Goal: Task Accomplishment & Management: Manage account settings

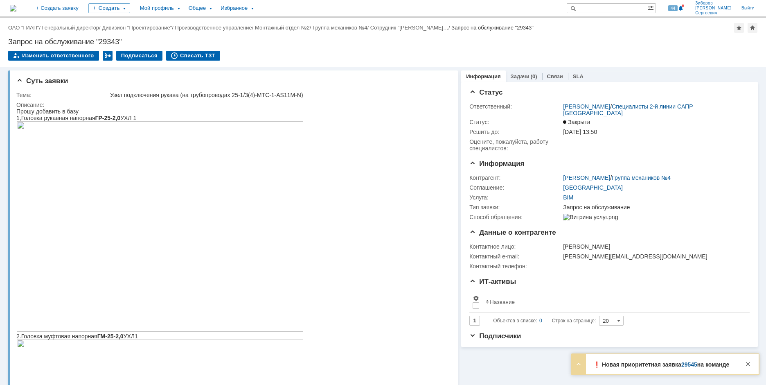
click at [687, 364] on link "29545" at bounding box center [690, 364] width 16 height 7
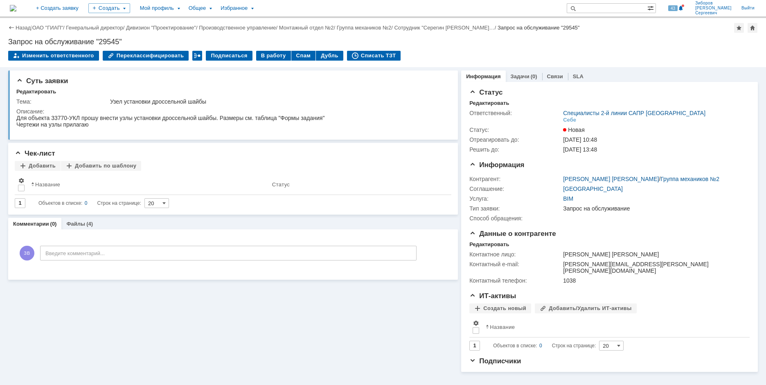
click at [16, 10] on img at bounding box center [13, 8] width 7 height 7
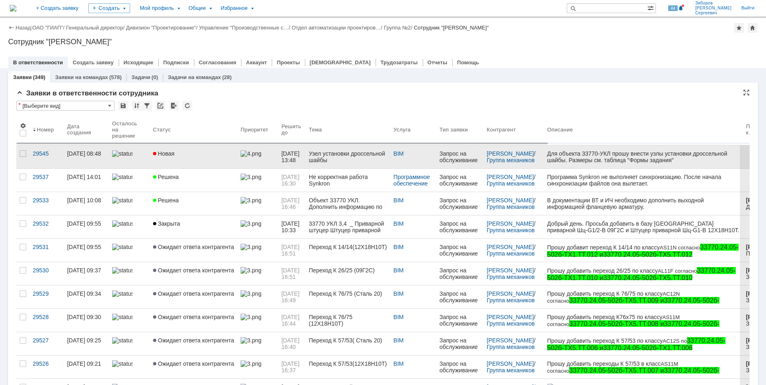
click at [169, 149] on link "Новая" at bounding box center [194, 156] width 88 height 23
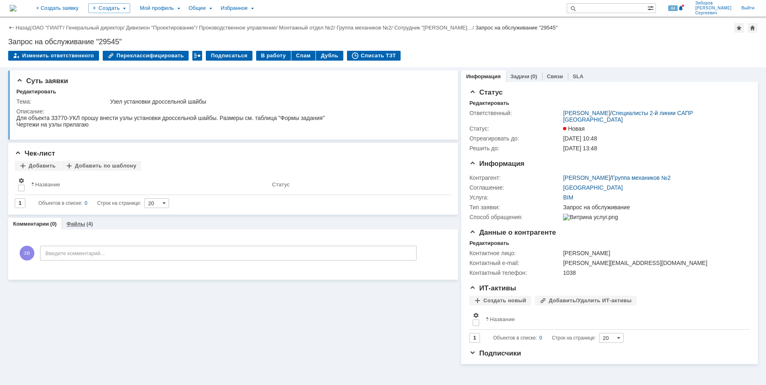
click at [73, 222] on link "Файлы" at bounding box center [75, 224] width 19 height 6
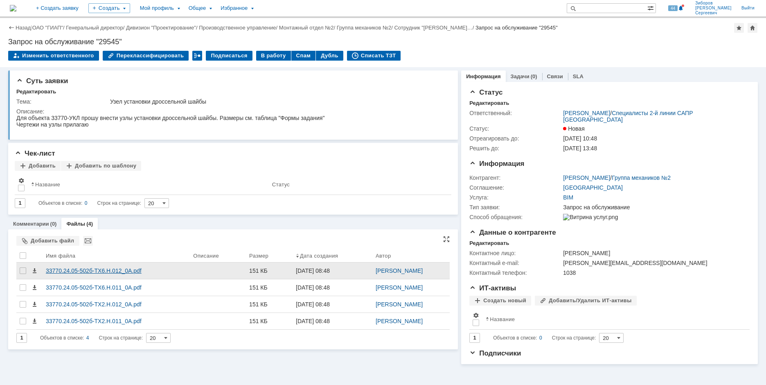
click at [109, 273] on div "33770.24.05-502б-ТХ6.Н.012_0A.pdf" at bounding box center [116, 270] width 141 height 7
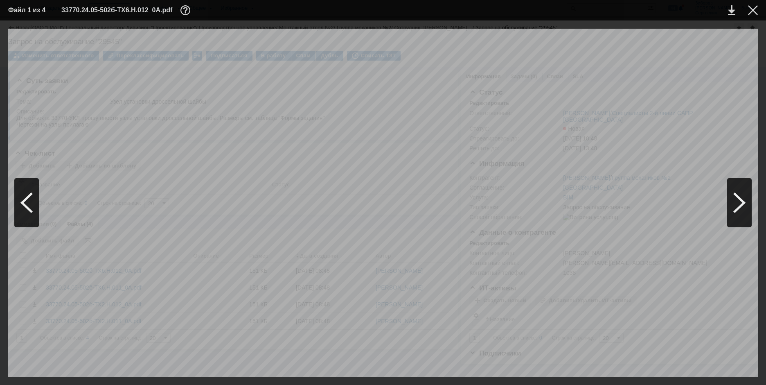
scroll to position [205, 170]
drag, startPoint x: 456, startPoint y: 374, endPoint x: 684, endPoint y: 369, distance: 228.5
click at [684, 369] on div "А А 1 105* 208 175 275 Место маркировки Направление потока 2 9 10 5 А - А Ø160 …" at bounding box center [383, 203] width 750 height 348
click at [756, 12] on div at bounding box center [753, 10] width 10 height 10
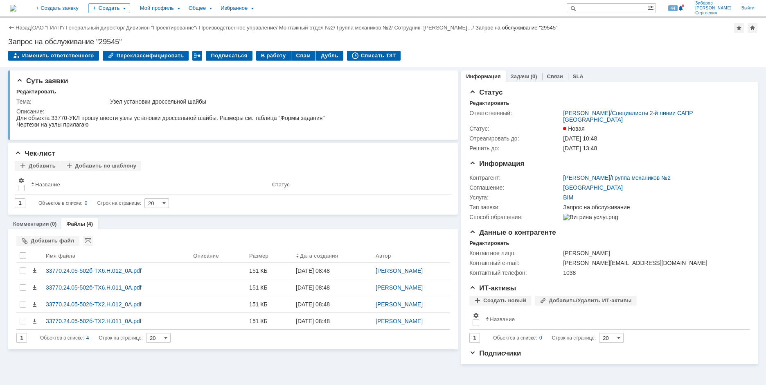
click at [16, 7] on img at bounding box center [13, 8] width 7 height 7
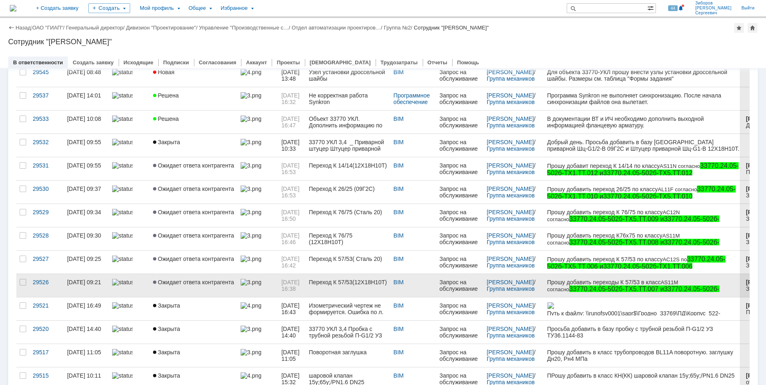
scroll to position [123, 0]
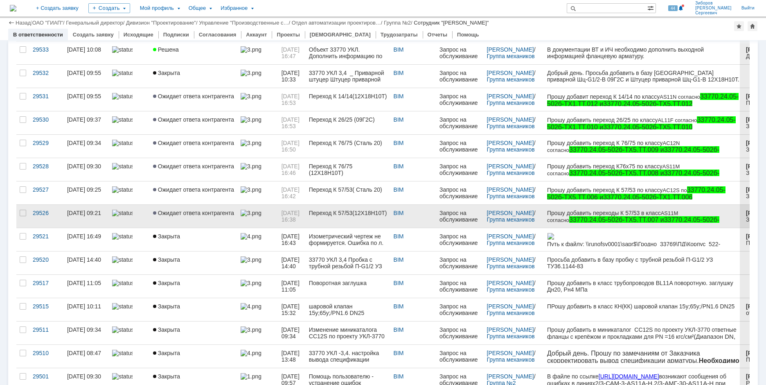
click at [241, 218] on link at bounding box center [257, 216] width 41 height 23
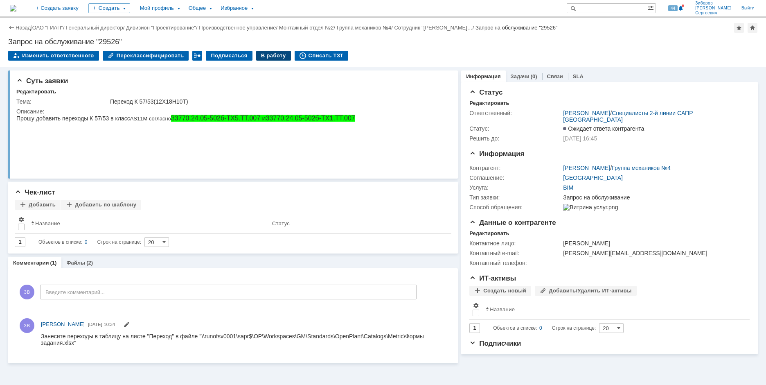
click at [264, 56] on div "В работу" at bounding box center [273, 56] width 35 height 10
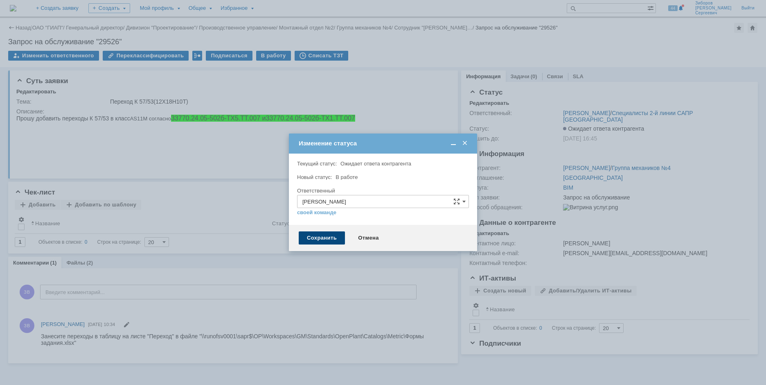
click at [318, 241] on div "Сохранить" at bounding box center [322, 237] width 46 height 13
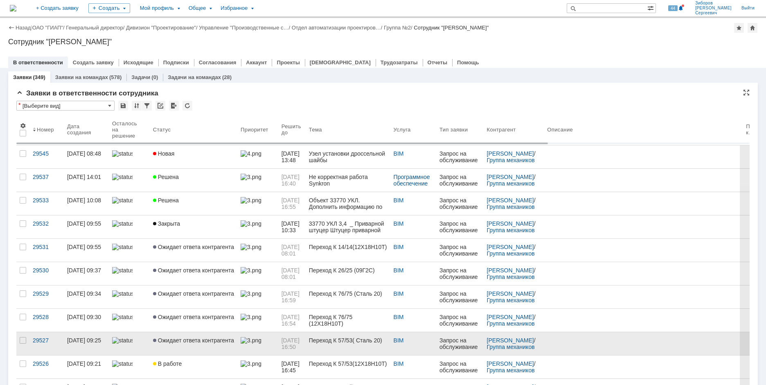
click at [189, 341] on span "Ожидает ответа контрагента" at bounding box center [193, 340] width 81 height 7
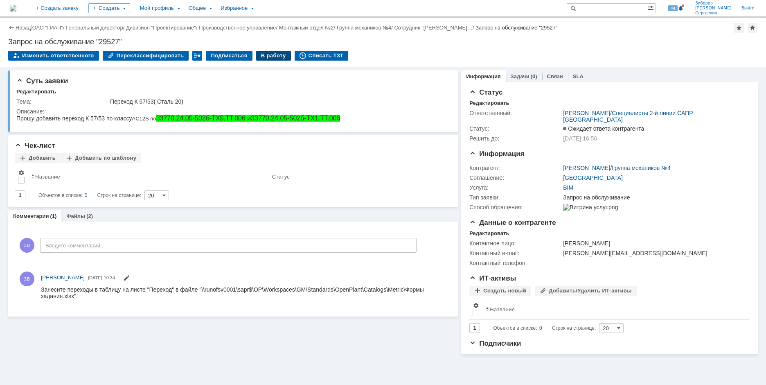
click at [264, 56] on div "В работу" at bounding box center [273, 56] width 35 height 10
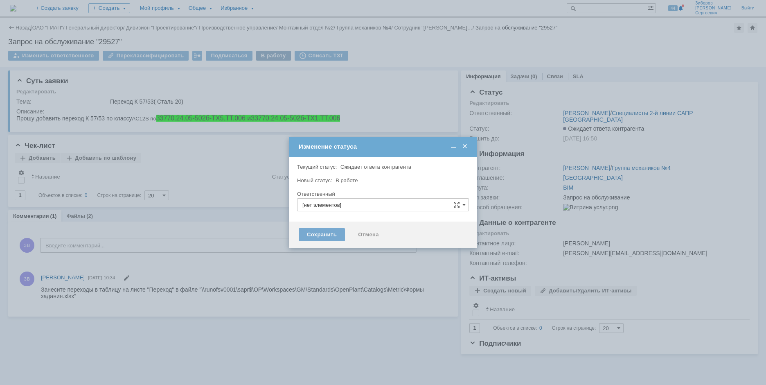
type input "[PERSON_NAME] [PERSON_NAME]"
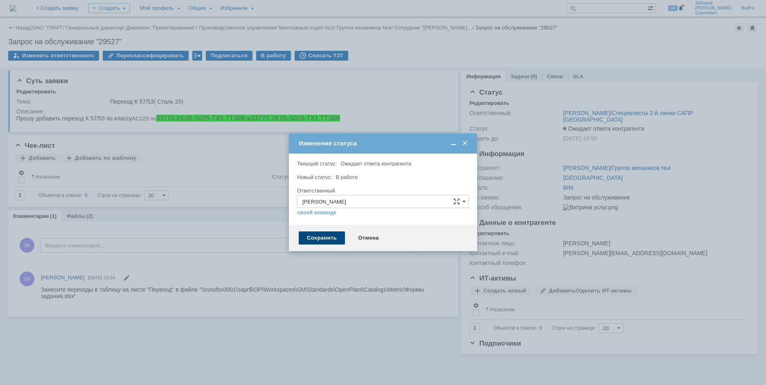
click at [322, 238] on div "Сохранить" at bounding box center [322, 237] width 46 height 13
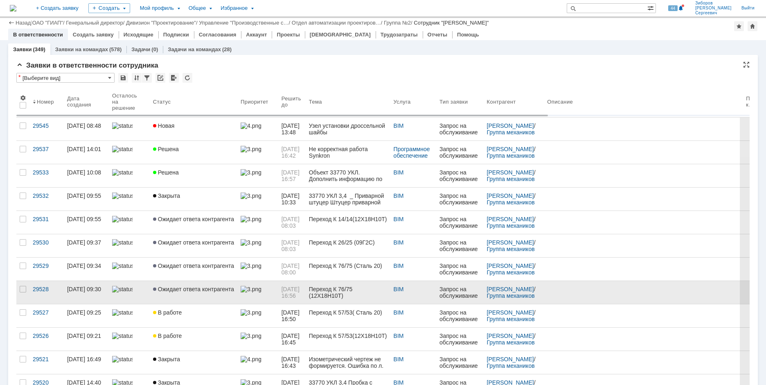
click at [181, 286] on span "Ожидает ответа контрагента" at bounding box center [193, 289] width 81 height 7
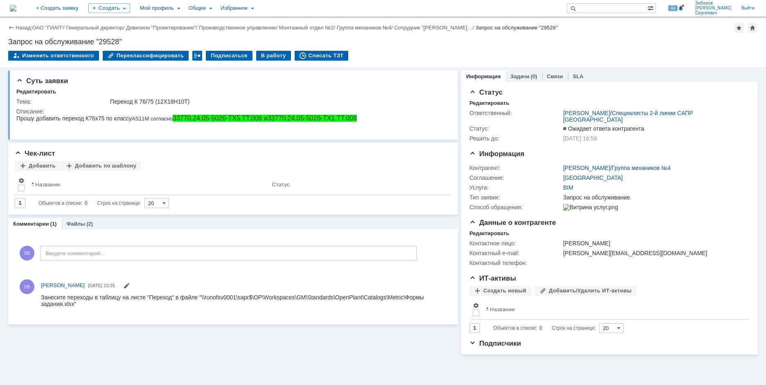
click at [16, 6] on img at bounding box center [13, 8] width 7 height 7
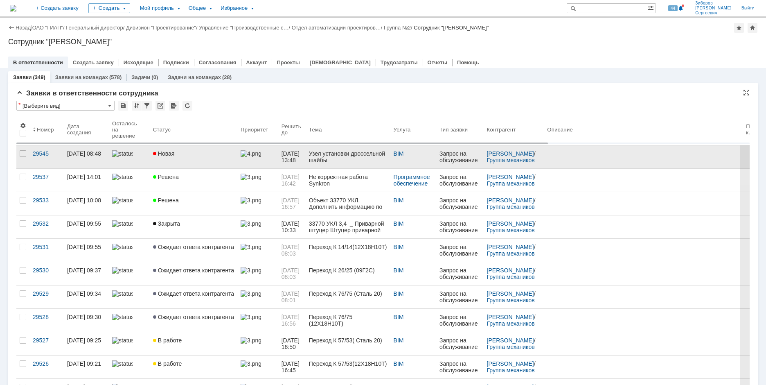
click at [162, 156] on span "Новая" at bounding box center [164, 153] width 22 height 7
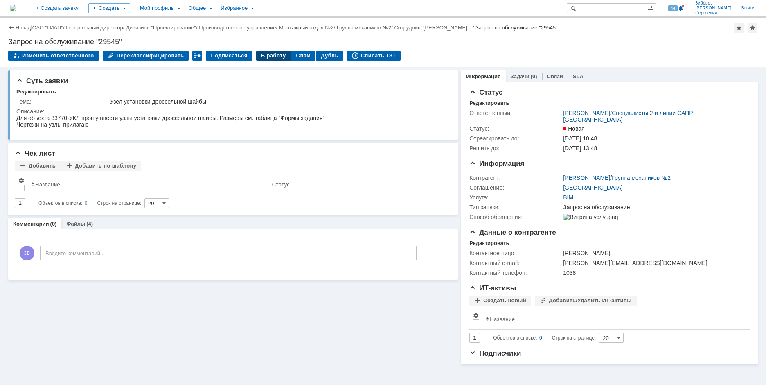
click at [267, 56] on div "В работу" at bounding box center [273, 56] width 35 height 10
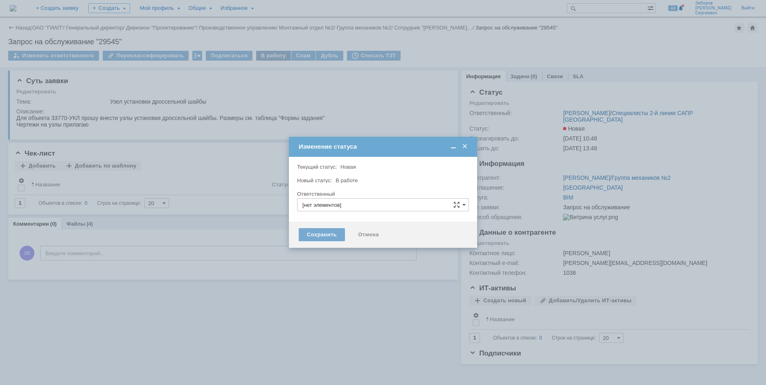
type input "[PERSON_NAME] [PERSON_NAME]"
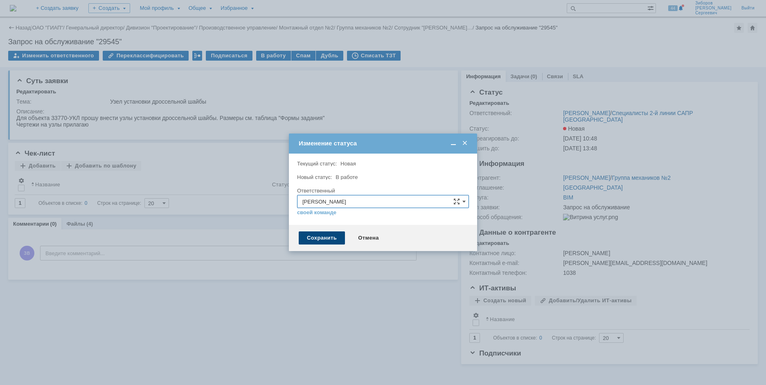
click at [318, 235] on div "Сохранить" at bounding box center [322, 237] width 46 height 13
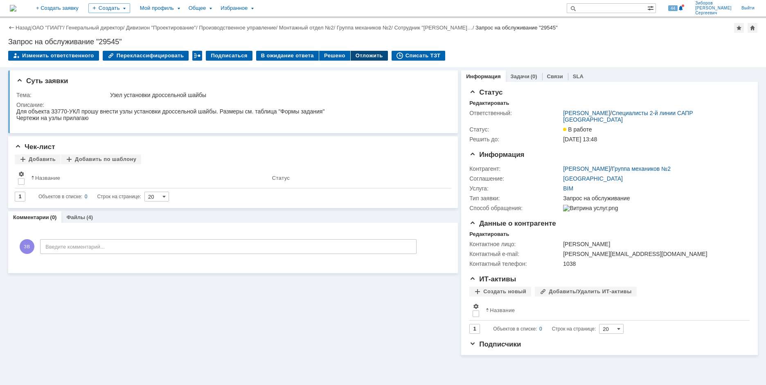
click at [356, 55] on div "Отложить" at bounding box center [369, 56] width 37 height 10
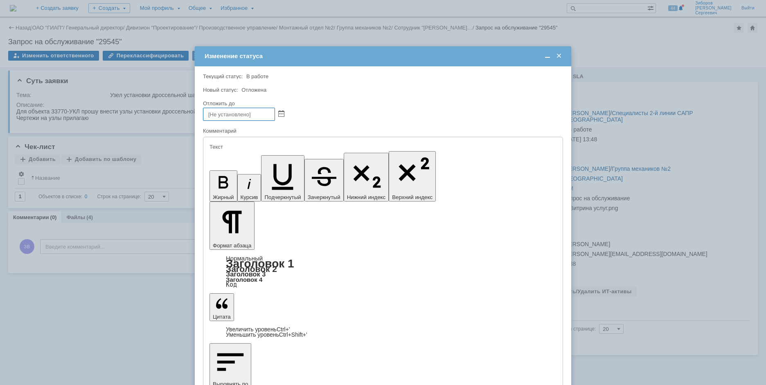
click at [281, 112] on span at bounding box center [281, 114] width 6 height 7
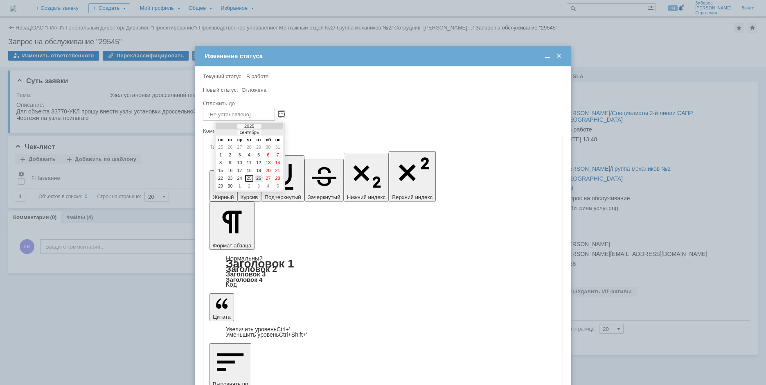
click at [261, 177] on div "26" at bounding box center [259, 178] width 8 height 7
type input "[DATE] 09:02"
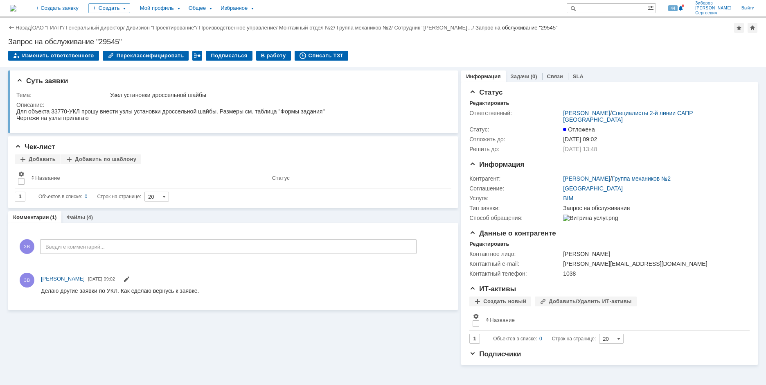
click at [16, 8] on img at bounding box center [13, 8] width 7 height 7
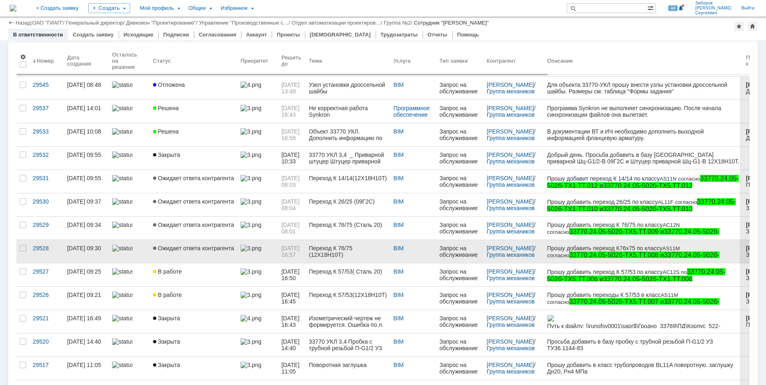
click at [173, 248] on span "Ожидает ответа контрагента" at bounding box center [193, 248] width 81 height 7
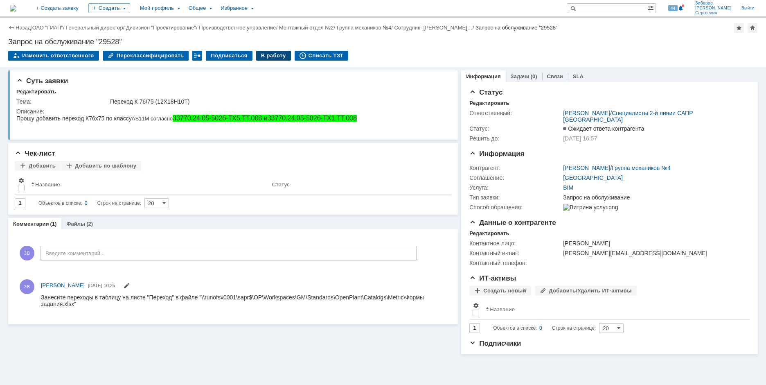
click at [268, 56] on div "В работу" at bounding box center [273, 56] width 35 height 10
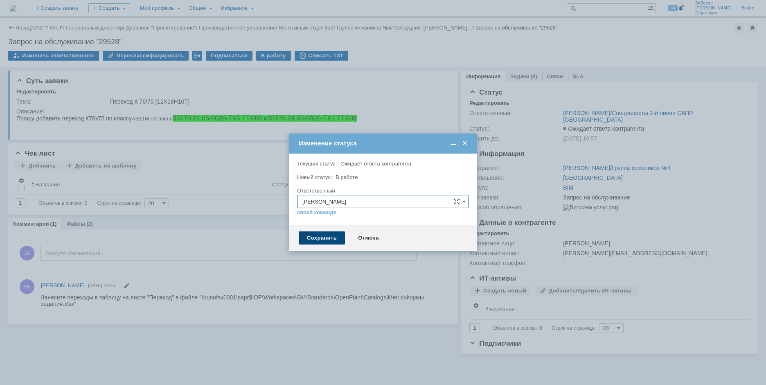
click at [321, 236] on div "Сохранить" at bounding box center [322, 237] width 46 height 13
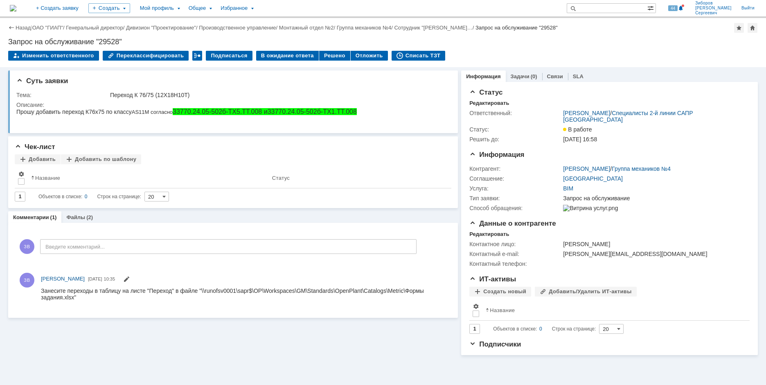
click at [16, 8] on img at bounding box center [13, 8] width 7 height 7
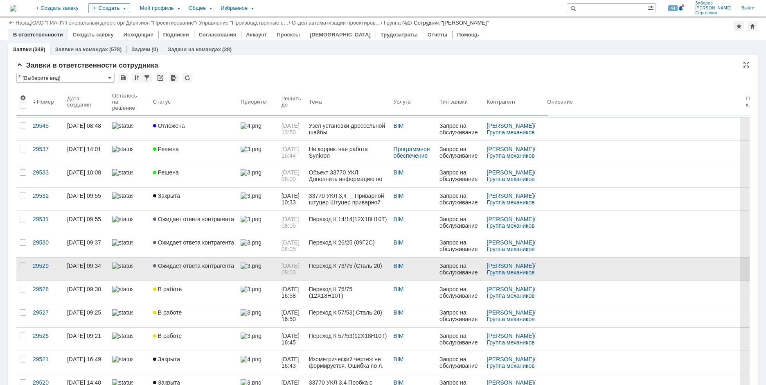
click at [185, 262] on span "Ожидает ответа контрагента" at bounding box center [193, 265] width 81 height 7
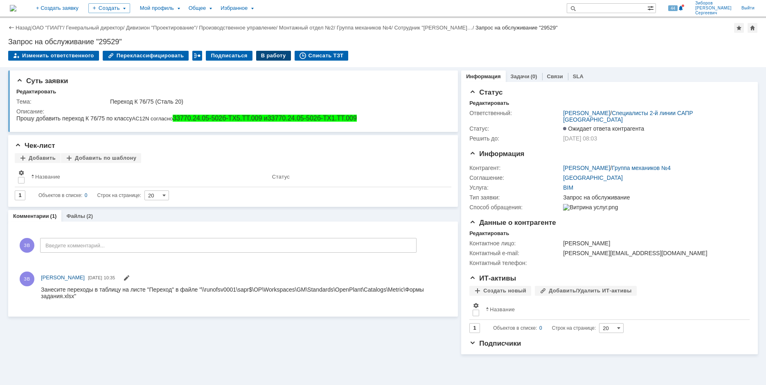
click at [272, 53] on div "В работу" at bounding box center [273, 56] width 35 height 10
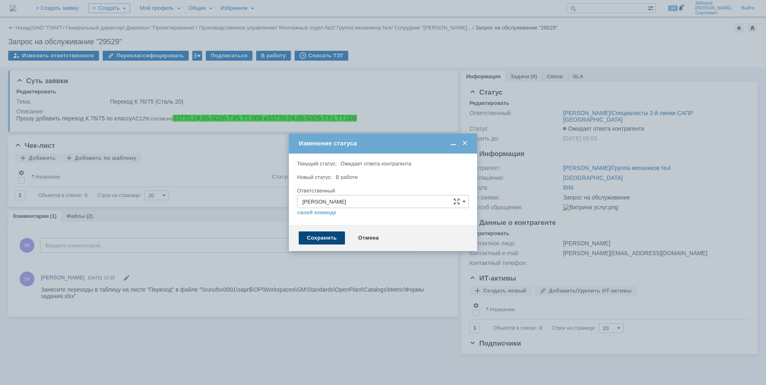
click at [326, 238] on div "Сохранить" at bounding box center [322, 237] width 46 height 13
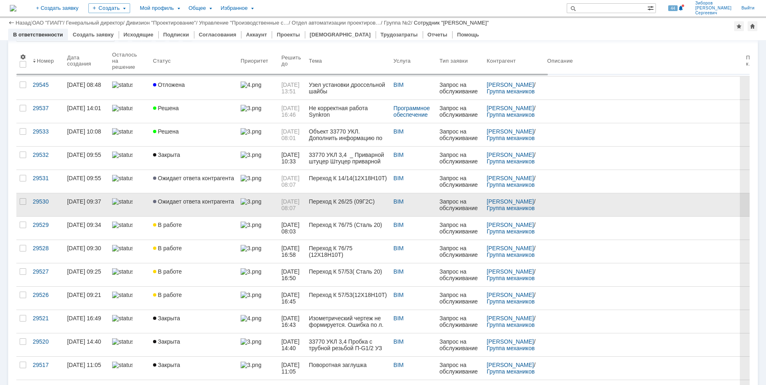
click at [192, 199] on span "Ожидает ответа контрагента" at bounding box center [193, 201] width 81 height 7
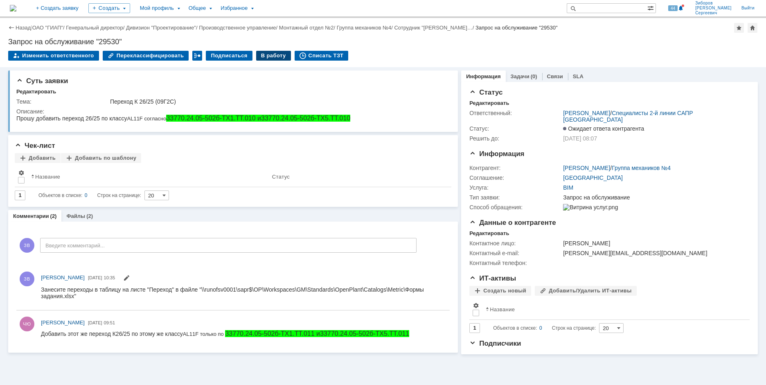
click at [260, 53] on div "В работу" at bounding box center [273, 56] width 35 height 10
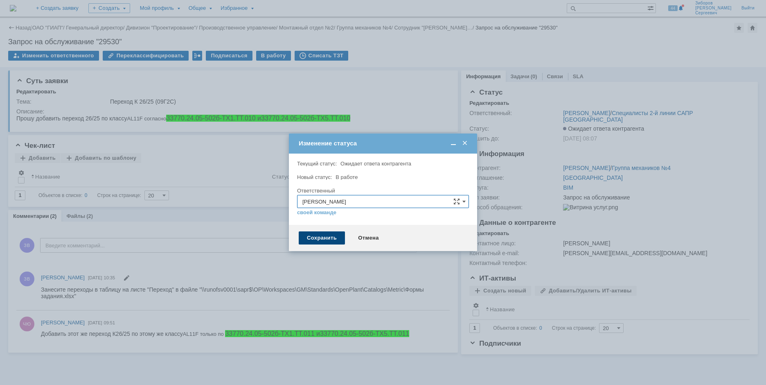
click at [317, 242] on div "Сохранить" at bounding box center [322, 237] width 46 height 13
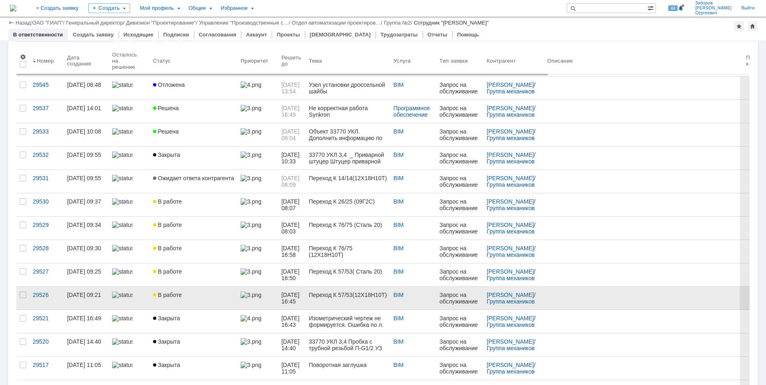
click at [180, 298] on link "В работе" at bounding box center [194, 298] width 88 height 23
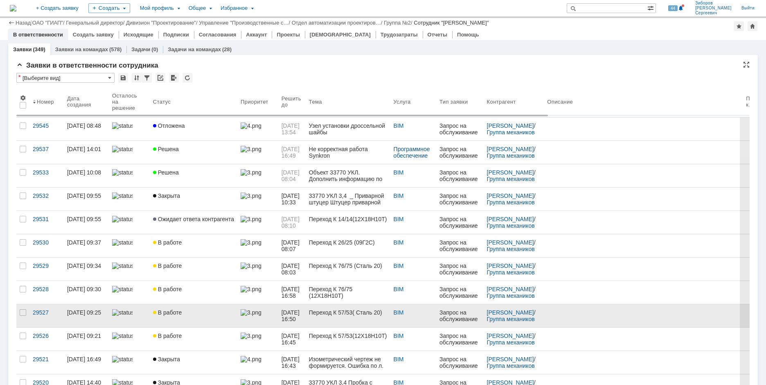
click at [163, 309] on span "В работе" at bounding box center [167, 312] width 29 height 7
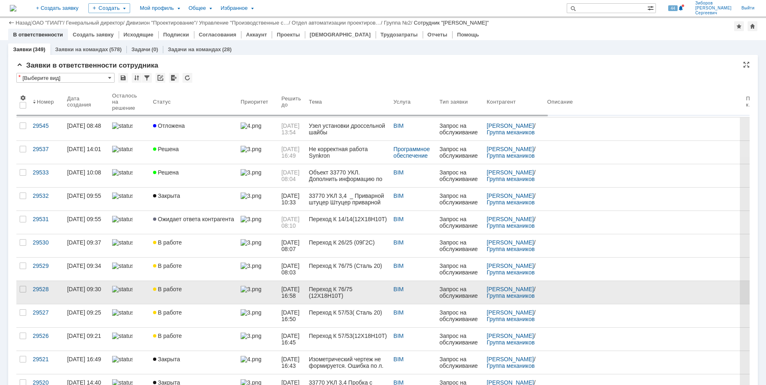
click at [163, 286] on span "В работе" at bounding box center [167, 289] width 29 height 7
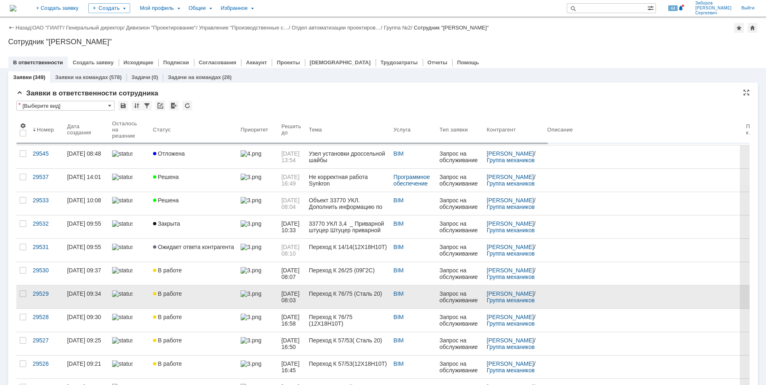
click at [176, 292] on span "В работе" at bounding box center [167, 293] width 29 height 7
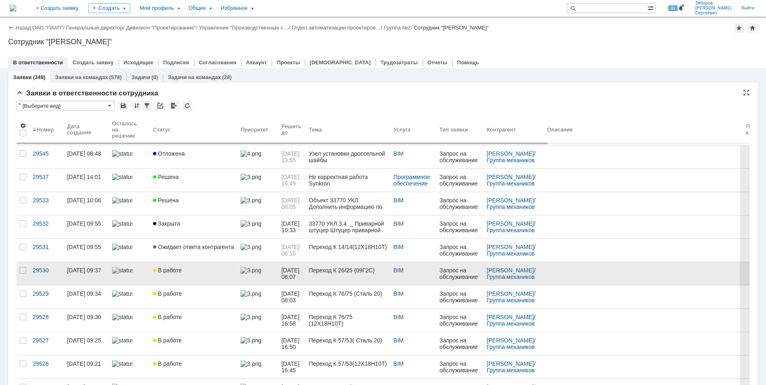
click at [179, 273] on span "В работе" at bounding box center [167, 270] width 29 height 7
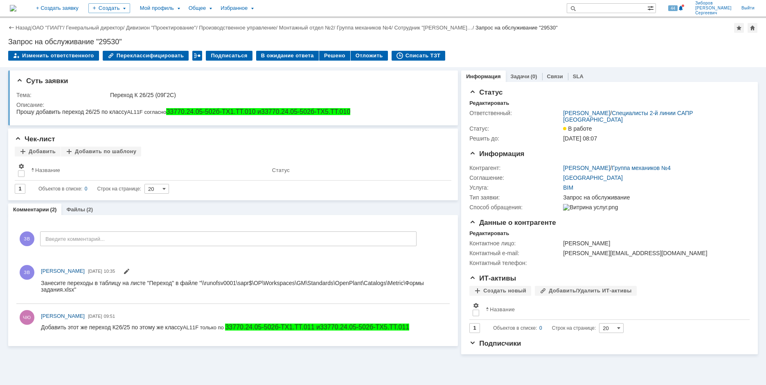
click at [16, 5] on img at bounding box center [13, 8] width 7 height 7
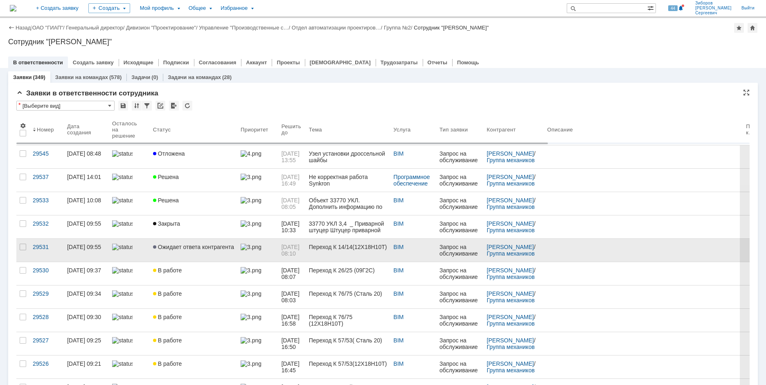
click at [200, 246] on span "Ожидает ответа контрагента" at bounding box center [193, 247] width 81 height 7
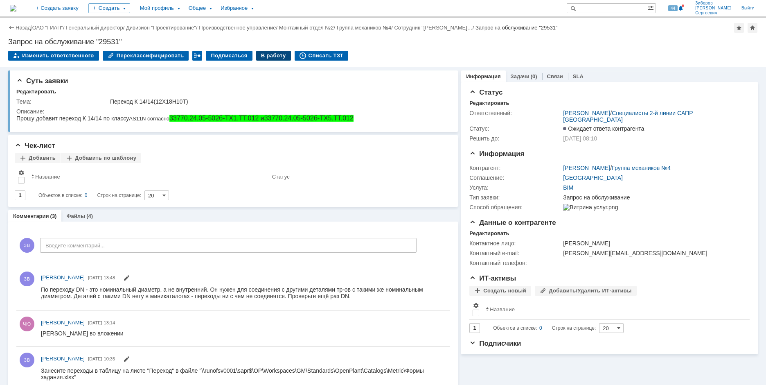
click at [264, 54] on div "В работу" at bounding box center [273, 56] width 35 height 10
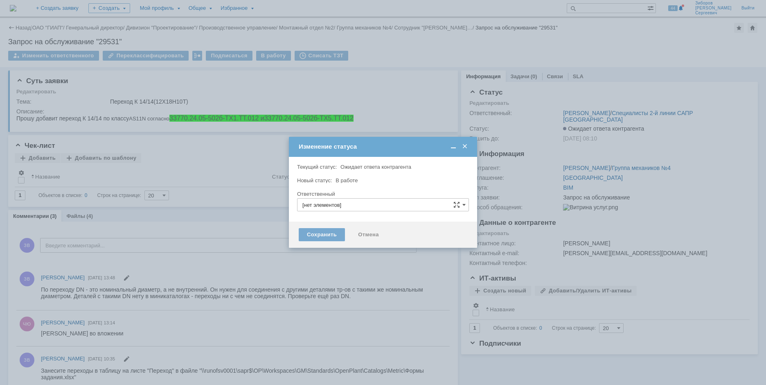
type input "[PERSON_NAME] [PERSON_NAME]"
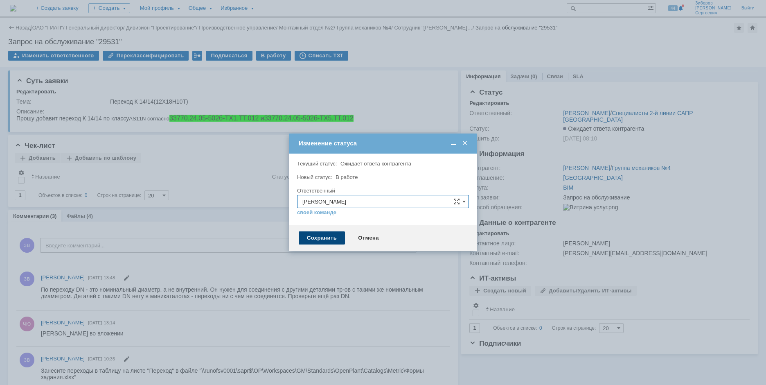
click at [315, 241] on div "Сохранить" at bounding box center [322, 237] width 46 height 13
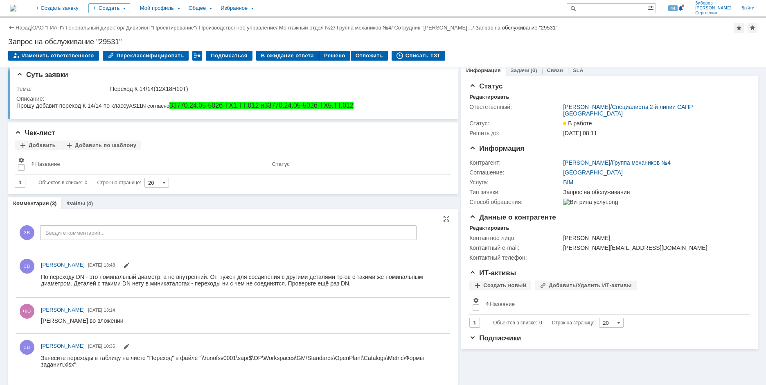
scroll to position [10, 0]
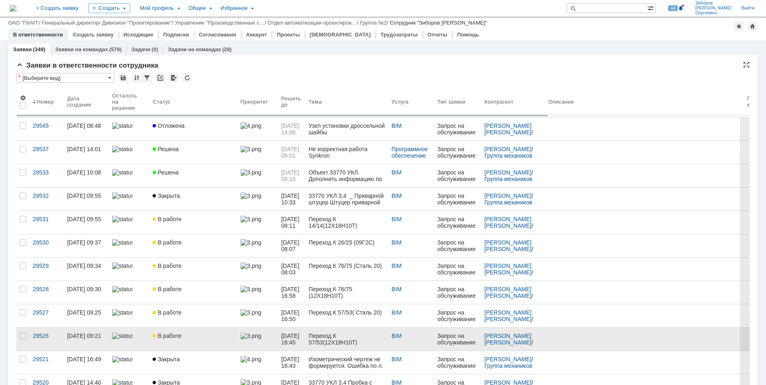
click at [184, 328] on link "В работе" at bounding box center [193, 339] width 88 height 23
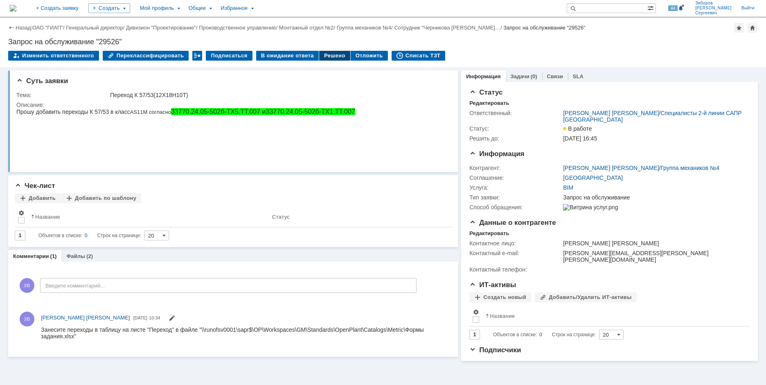
click at [324, 58] on div "Решено" at bounding box center [334, 56] width 31 height 10
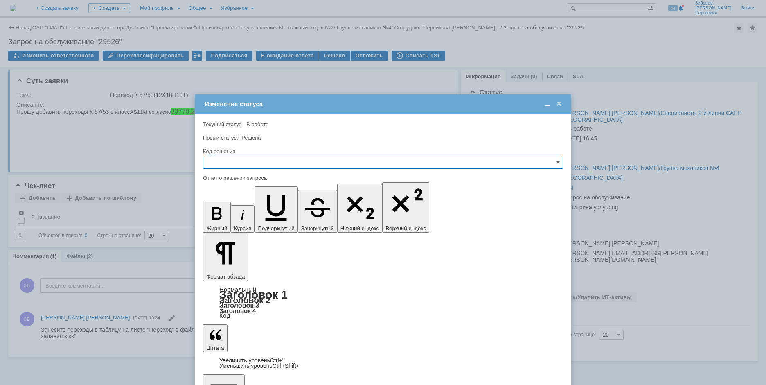
click at [256, 160] on input "text" at bounding box center [383, 162] width 360 height 13
click at [229, 218] on span "Решено" at bounding box center [383, 218] width 350 height 7
type input "Решено"
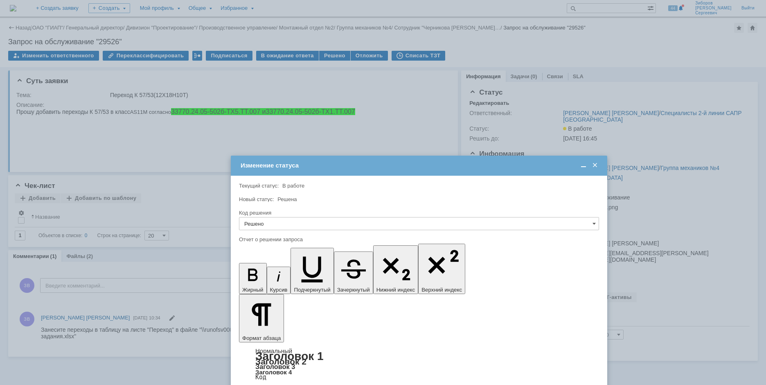
drag, startPoint x: 308, startPoint y: 96, endPoint x: 315, endPoint y: 129, distance: 33.9
click at [315, 162] on div "Изменение статуса" at bounding box center [420, 165] width 359 height 7
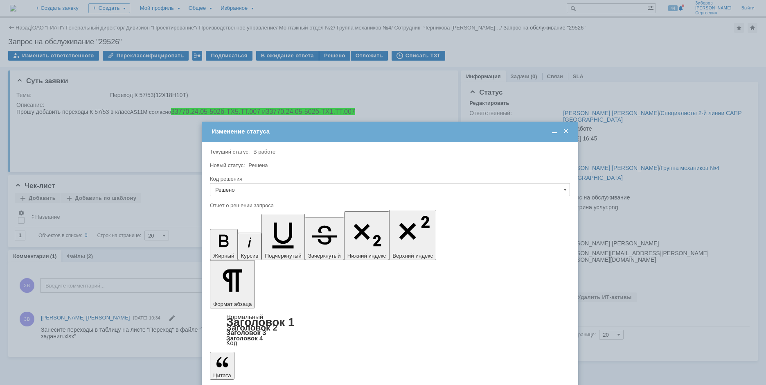
drag, startPoint x: 516, startPoint y: 2446, endPoint x: 238, endPoint y: 2429, distance: 278.6
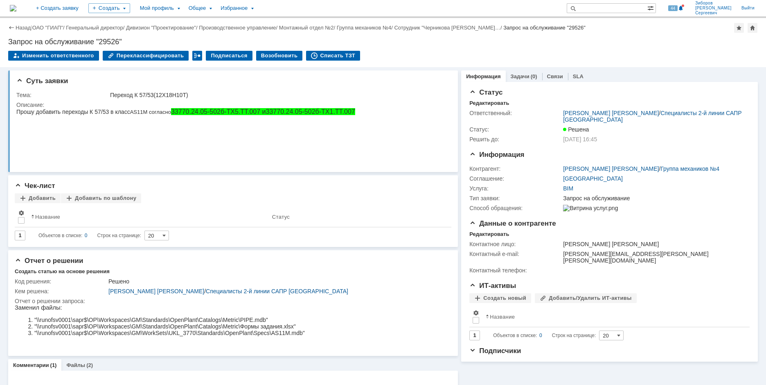
click at [16, 8] on img at bounding box center [13, 8] width 7 height 7
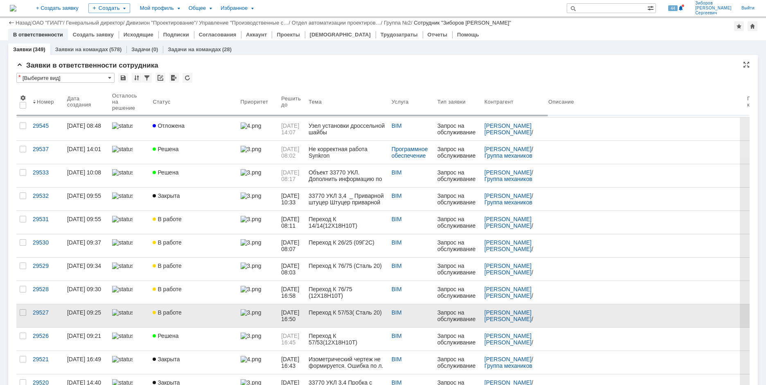
click at [174, 304] on link "В работе" at bounding box center [193, 315] width 88 height 23
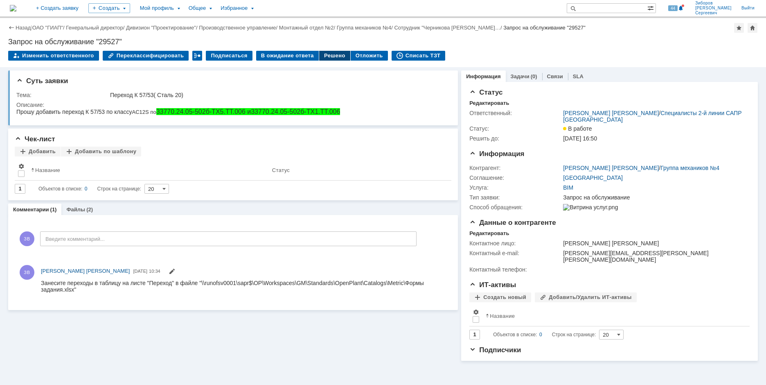
click at [321, 54] on div "Решено" at bounding box center [334, 56] width 31 height 10
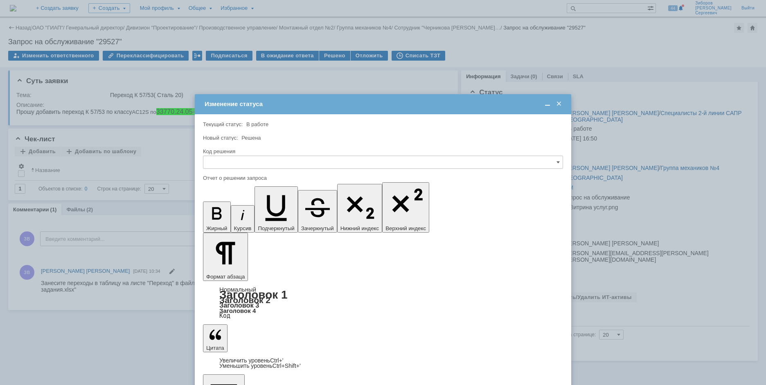
click at [225, 169] on div at bounding box center [383, 172] width 360 height 6
click at [227, 165] on input "text" at bounding box center [383, 162] width 360 height 13
click at [224, 217] on span "Решено" at bounding box center [383, 218] width 350 height 7
type input "Решено"
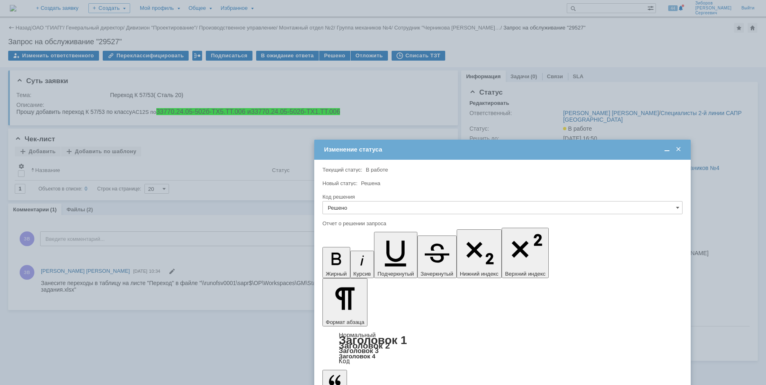
drag, startPoint x: 325, startPoint y: 118, endPoint x: 435, endPoint y: 149, distance: 114.2
click at [435, 149] on div "Изменение статуса" at bounding box center [503, 149] width 359 height 7
drag, startPoint x: 627, startPoint y: 2460, endPoint x: 329, endPoint y: 2447, distance: 298.4
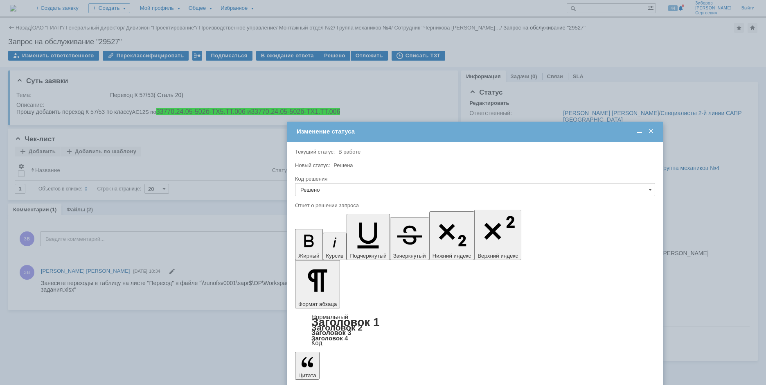
drag, startPoint x: 402, startPoint y: 107, endPoint x: 375, endPoint y: 134, distance: 38.8
click at [375, 134] on div "Изменение статуса" at bounding box center [476, 131] width 359 height 7
drag, startPoint x: 599, startPoint y: 2435, endPoint x: 588, endPoint y: 2658, distance: 222.6
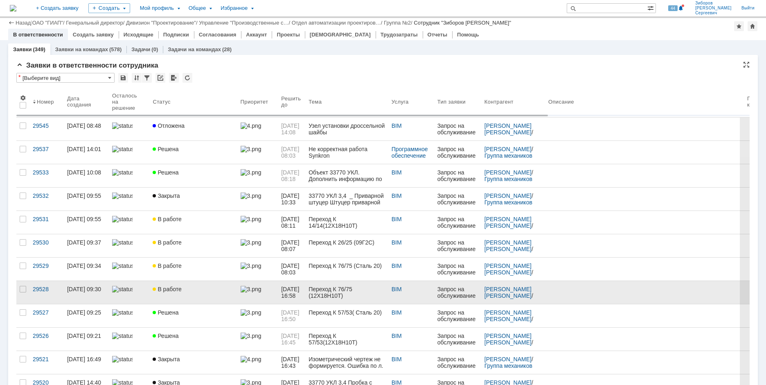
click at [174, 281] on link "В работе" at bounding box center [193, 292] width 88 height 23
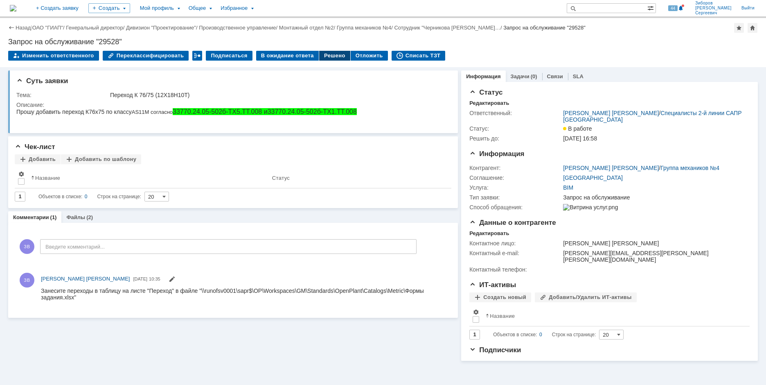
click at [323, 57] on div "Решено" at bounding box center [334, 56] width 31 height 10
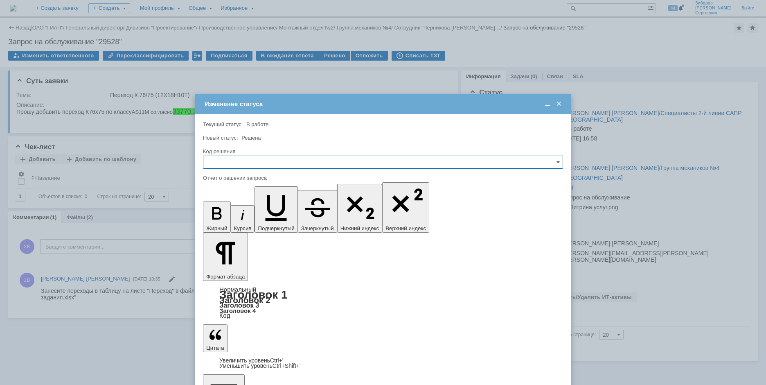
click at [236, 160] on input "text" at bounding box center [383, 162] width 360 height 13
click at [226, 222] on div "Решено" at bounding box center [382, 217] width 359 height 13
type input "Решено"
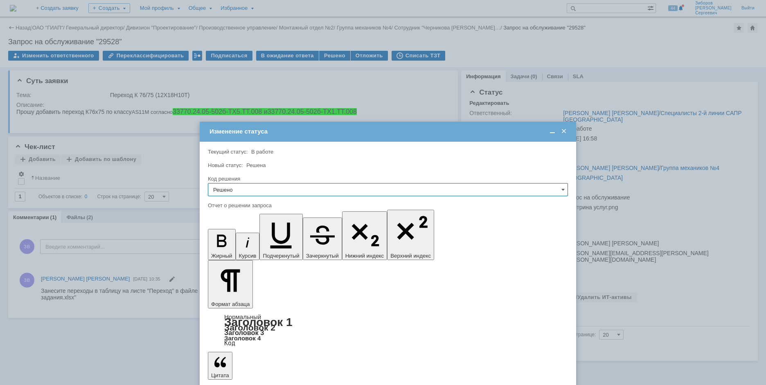
drag, startPoint x: 319, startPoint y: 102, endPoint x: 324, endPoint y: 129, distance: 27.9
click at [324, 129] on div "Изменение статуса" at bounding box center [389, 131] width 359 height 7
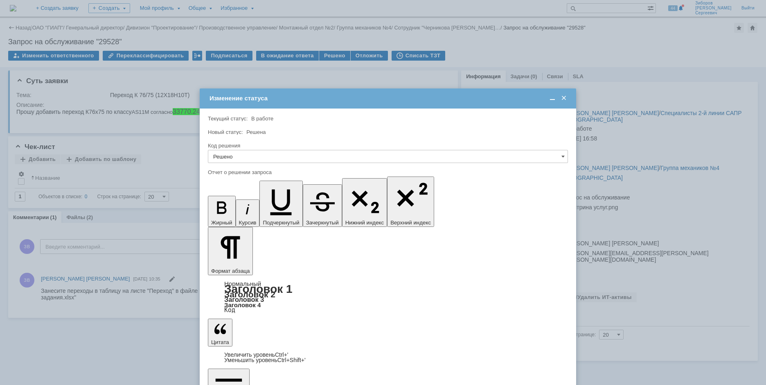
drag, startPoint x: 519, startPoint y: 2403, endPoint x: 212, endPoint y: 2396, distance: 306.8
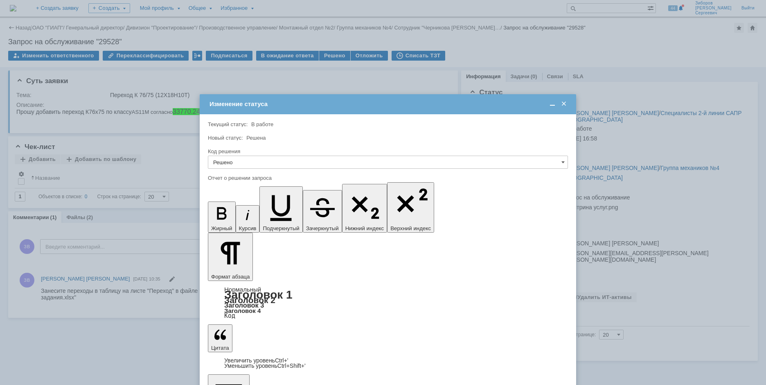
drag, startPoint x: 526, startPoint y: 2419, endPoint x: 222, endPoint y: 2405, distance: 304.1
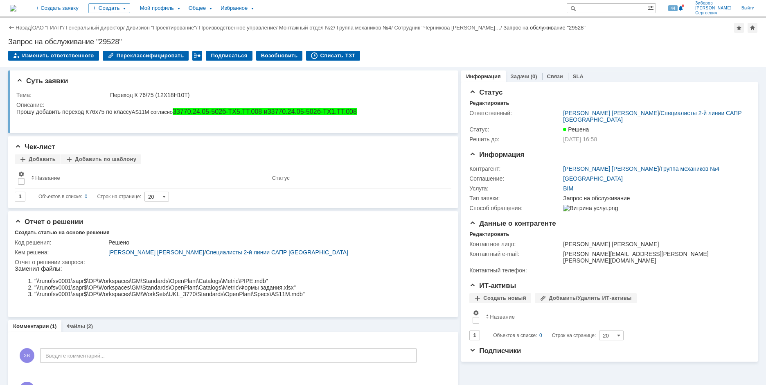
click at [16, 8] on img at bounding box center [13, 8] width 7 height 7
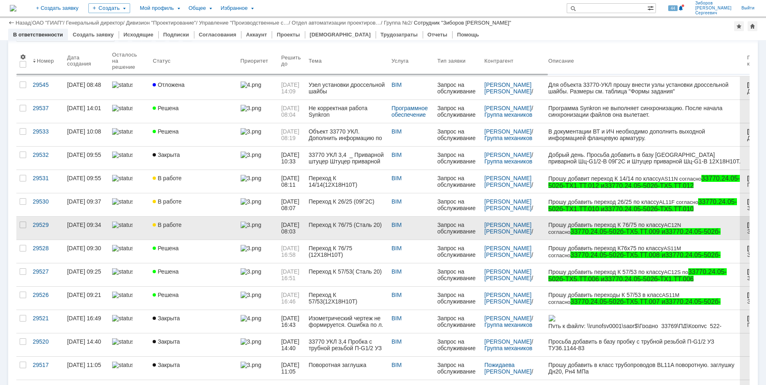
click at [176, 230] on link "В работе" at bounding box center [193, 228] width 88 height 23
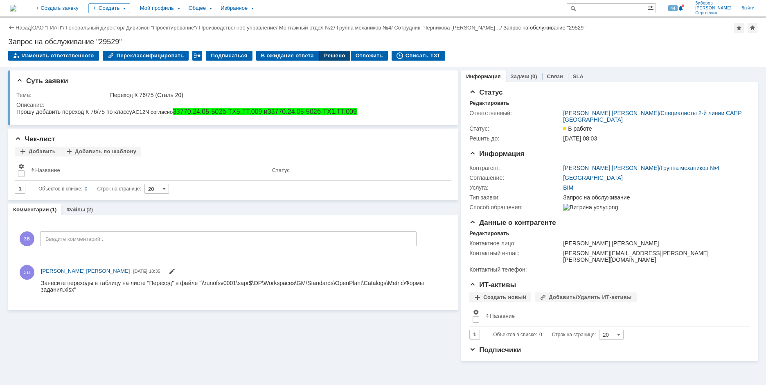
click at [330, 59] on div "Решено" at bounding box center [334, 56] width 31 height 10
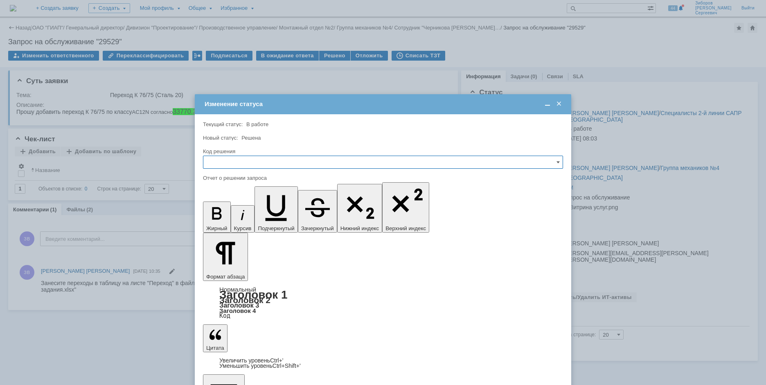
click at [327, 167] on input "text" at bounding box center [383, 162] width 360 height 13
click at [228, 217] on span "Решено" at bounding box center [383, 218] width 350 height 7
type input "Решено"
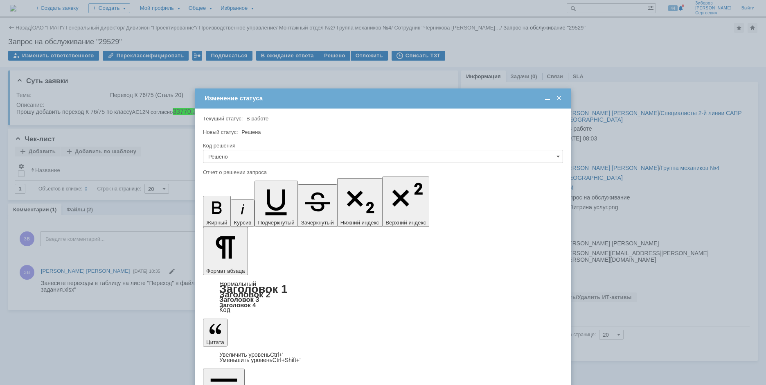
drag, startPoint x: 504, startPoint y: 2394, endPoint x: 228, endPoint y: 2394, distance: 275.5
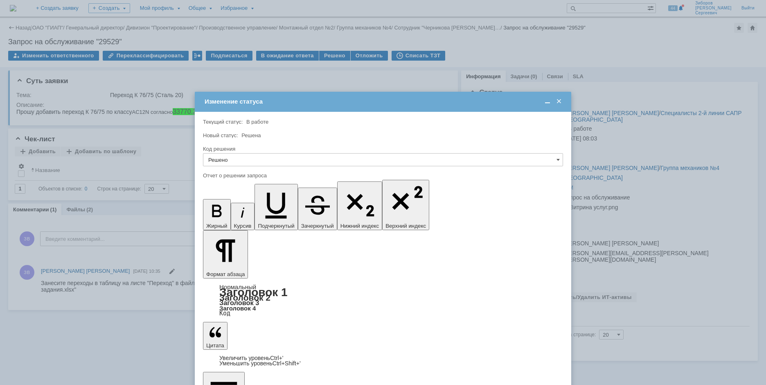
drag, startPoint x: 513, startPoint y: 2421, endPoint x: 233, endPoint y: 2408, distance: 279.5
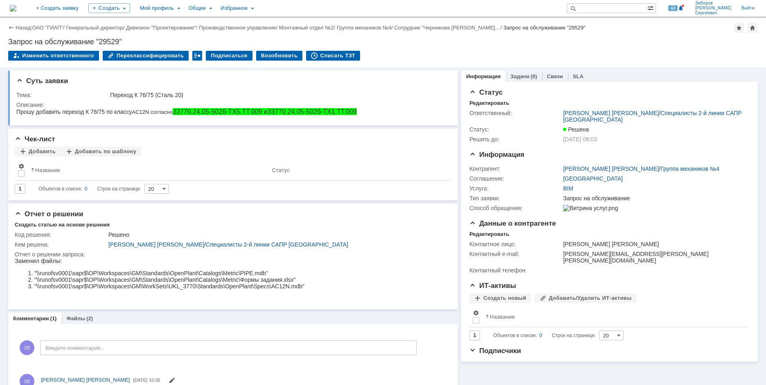
click at [16, 7] on img at bounding box center [13, 8] width 7 height 7
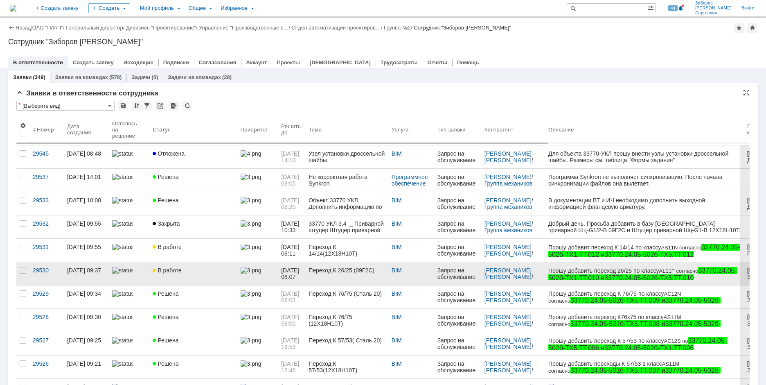
click at [122, 269] on img at bounding box center [122, 270] width 20 height 7
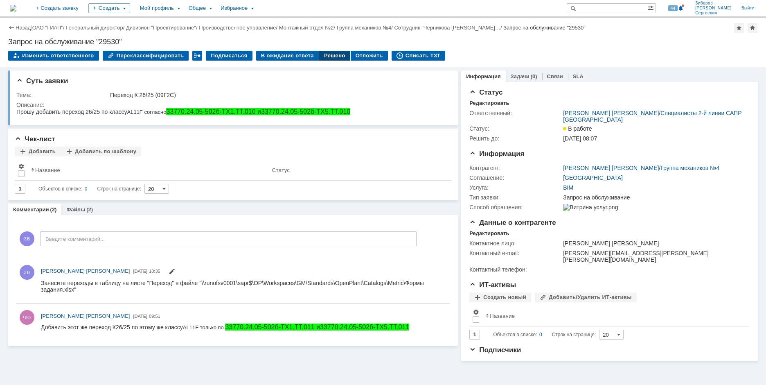
click at [328, 52] on div "Решено" at bounding box center [334, 56] width 31 height 10
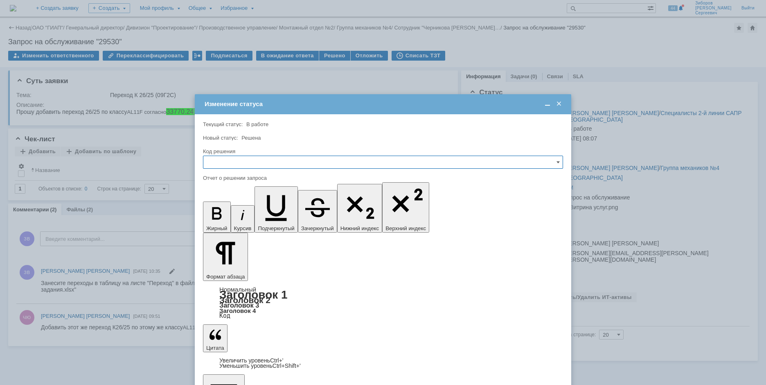
click at [207, 161] on input "text" at bounding box center [383, 162] width 360 height 13
click at [222, 221] on div "Решено" at bounding box center [382, 217] width 359 height 13
type input "Решено"
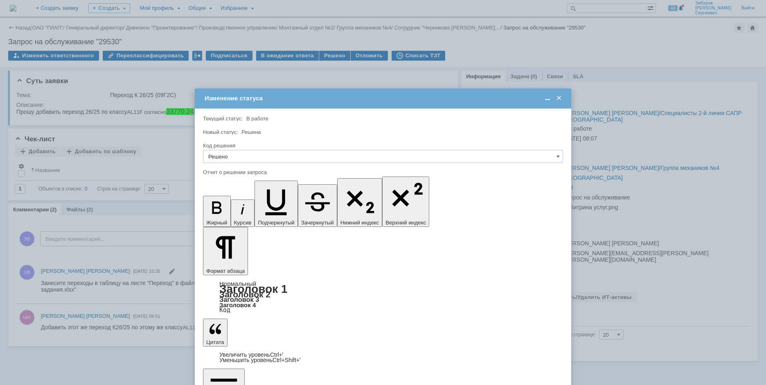
drag, startPoint x: 517, startPoint y: 2422, endPoint x: 228, endPoint y: 2401, distance: 289.0
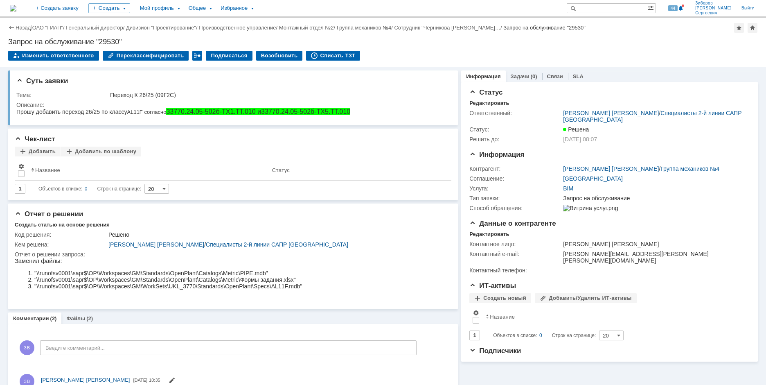
click at [16, 7] on img at bounding box center [13, 8] width 7 height 7
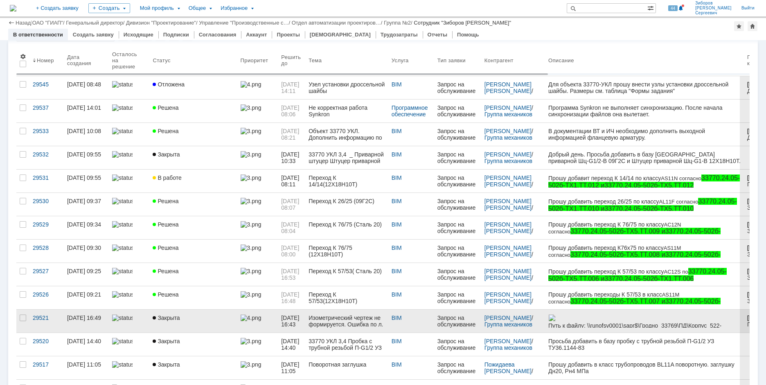
scroll to position [41, 0]
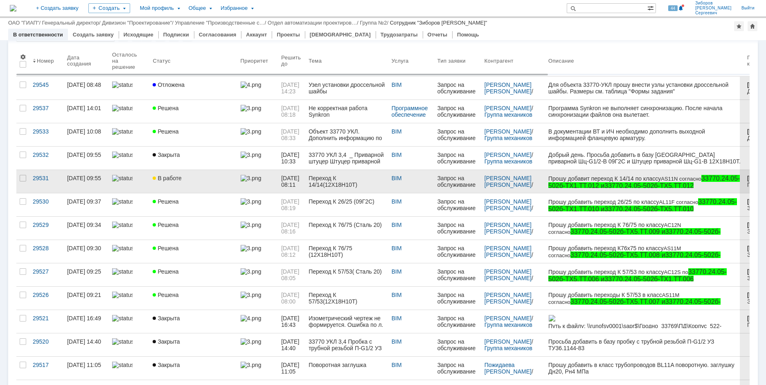
click at [172, 181] on span "В работе" at bounding box center [167, 178] width 29 height 7
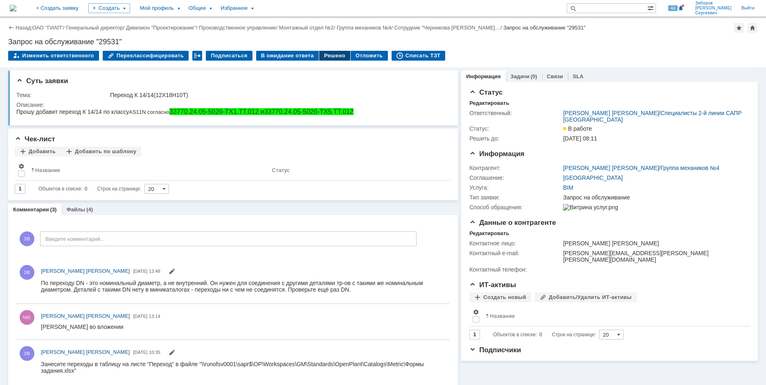
click at [325, 57] on div "Решено" at bounding box center [334, 56] width 31 height 10
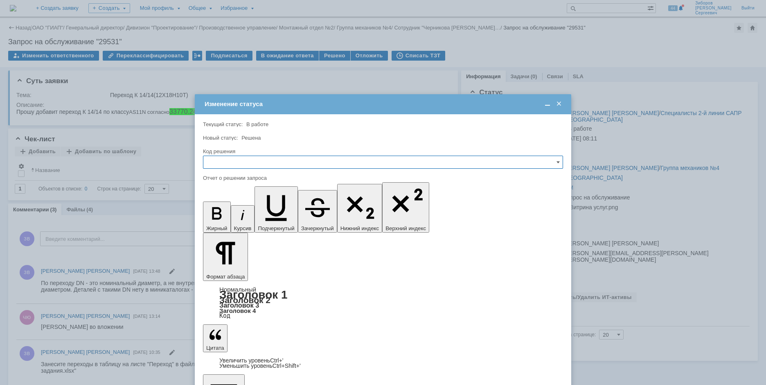
click at [250, 158] on input "text" at bounding box center [383, 162] width 360 height 13
click at [224, 219] on span "Решено" at bounding box center [383, 218] width 350 height 7
type input "Решено"
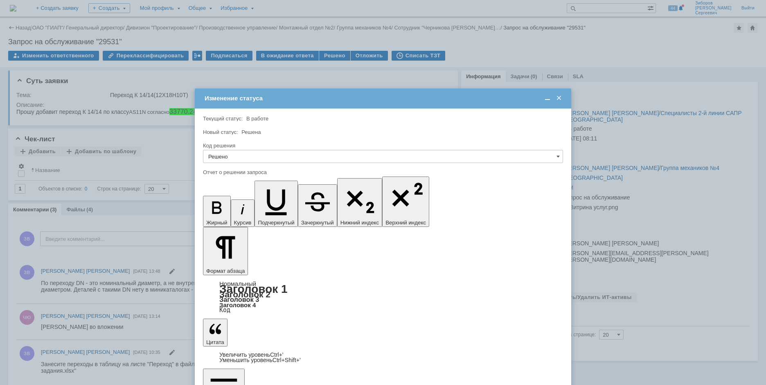
drag, startPoint x: 513, startPoint y: 2411, endPoint x: 386, endPoint y: 2392, distance: 128.8
drag, startPoint x: 514, startPoint y: 2416, endPoint x: 228, endPoint y: 2395, distance: 287.0
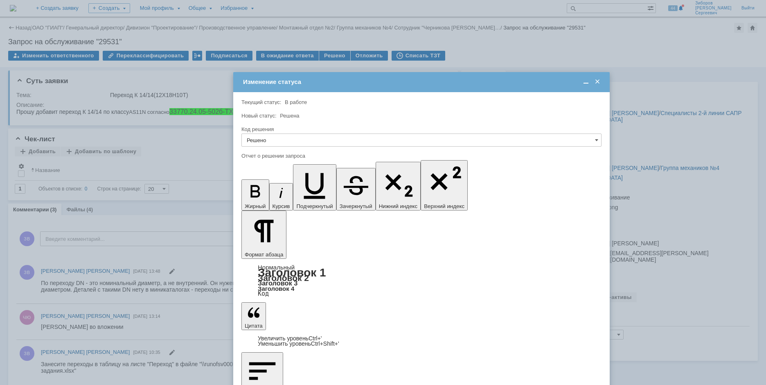
drag, startPoint x: 264, startPoint y: 105, endPoint x: 303, endPoint y: 83, distance: 44.4
click at [303, 83] on div "Изменение статуса" at bounding box center [422, 81] width 359 height 7
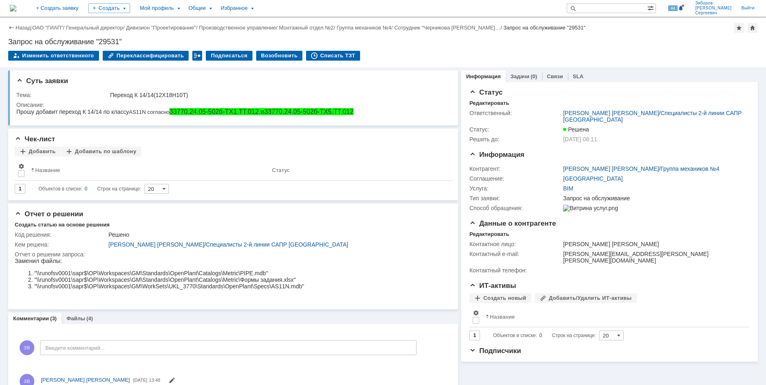
click at [16, 6] on img at bounding box center [13, 8] width 7 height 7
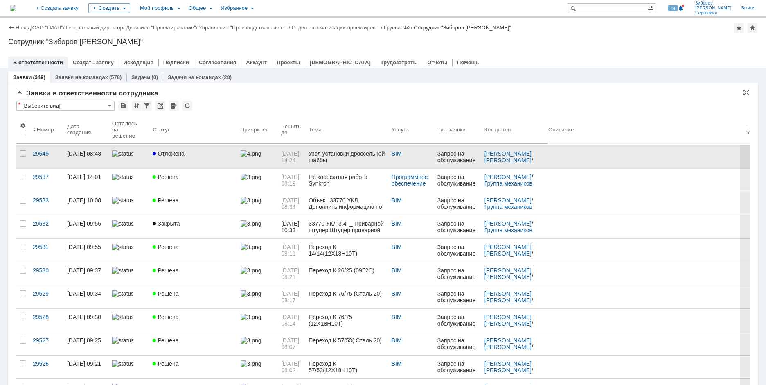
click at [191, 154] on div "Отложена" at bounding box center [193, 153] width 81 height 7
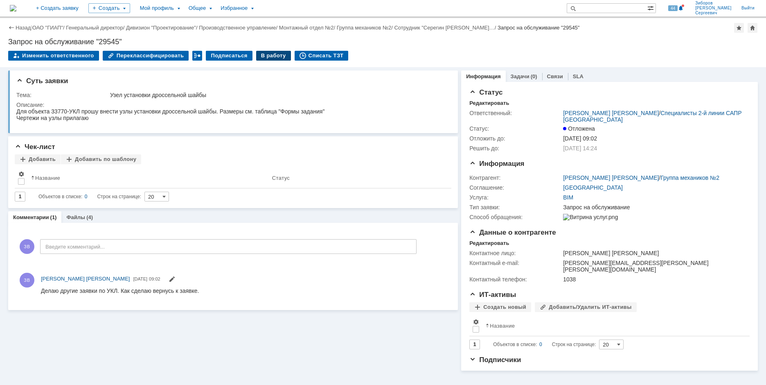
click at [270, 58] on div "В работу" at bounding box center [273, 56] width 35 height 10
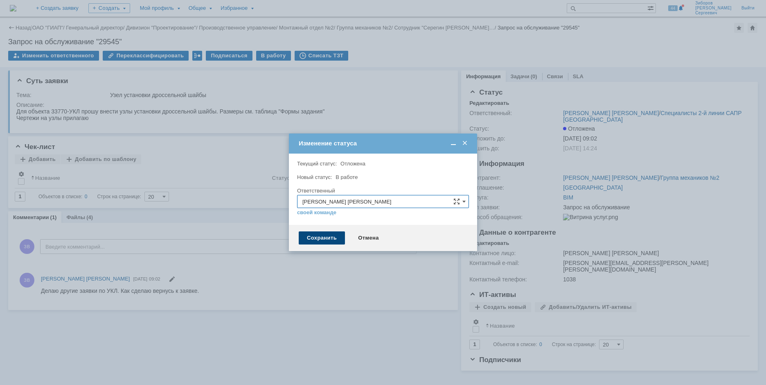
click at [313, 236] on div "Сохранить" at bounding box center [322, 237] width 46 height 13
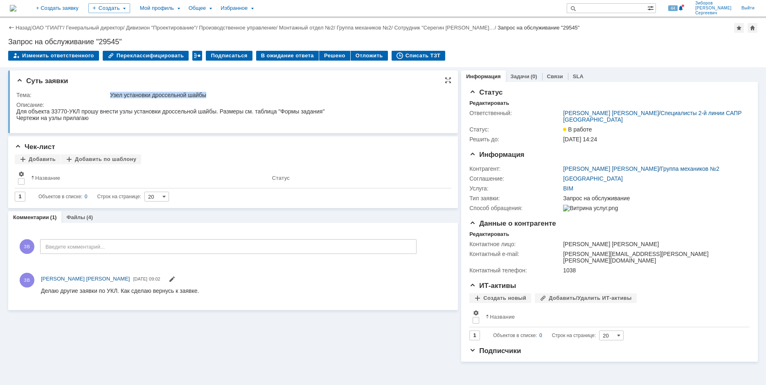
drag, startPoint x: 111, startPoint y: 94, endPoint x: 178, endPoint y: 7, distance: 109.7
click at [275, 98] on td "Узел установки дроссельной шайбы" at bounding box center [277, 95] width 339 height 10
copy div "Узел установки дроссельной шайбы"
drag, startPoint x: 9, startPoint y: 41, endPoint x: 154, endPoint y: 41, distance: 145.4
click at [154, 41] on div "Запрос на обслуживание "29545"" at bounding box center [383, 42] width 750 height 8
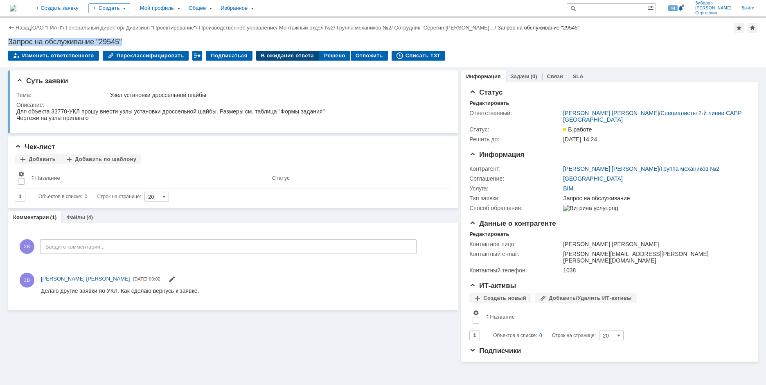
copy div "Запрос на обслуживание "29545""
click at [58, 99] on td "Тема:" at bounding box center [62, 95] width 92 height 10
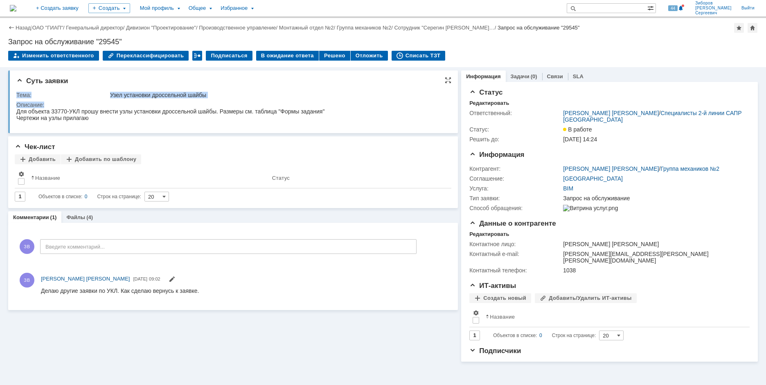
drag, startPoint x: 34, startPoint y: 203, endPoint x: 57, endPoint y: 108, distance: 98.1
copy tbody "Тема: Узел установки дроссельной шайбы Описание:"
drag, startPoint x: 81, startPoint y: 116, endPoint x: 72, endPoint y: 118, distance: 9.9
click at [81, 116] on div "Чертежи на узлы прилагаю" at bounding box center [170, 118] width 308 height 7
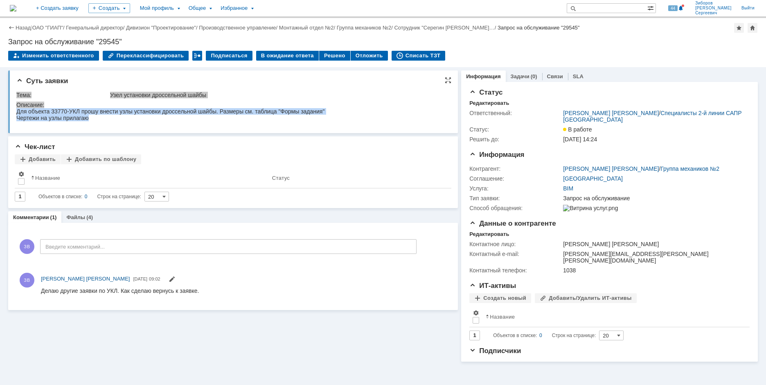
drag, startPoint x: 16, startPoint y: 113, endPoint x: 106, endPoint y: 120, distance: 90.0
click at [106, 120] on body "Для объекта 33770-УКЛ прошу внести узлы установки дроссельной шайбы. Размеры см…" at bounding box center [170, 114] width 308 height 13
copy body "Для объекта 33770-УКЛ прошу внести узлы установки дроссельной шайбы. Размеры см…"
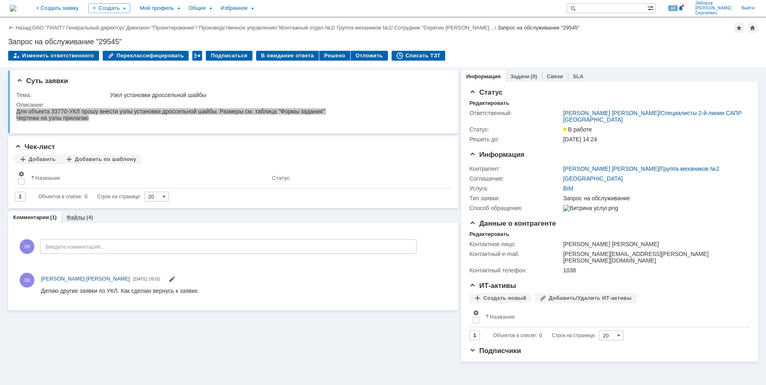
click at [86, 218] on div "(4)" at bounding box center [89, 217] width 7 height 6
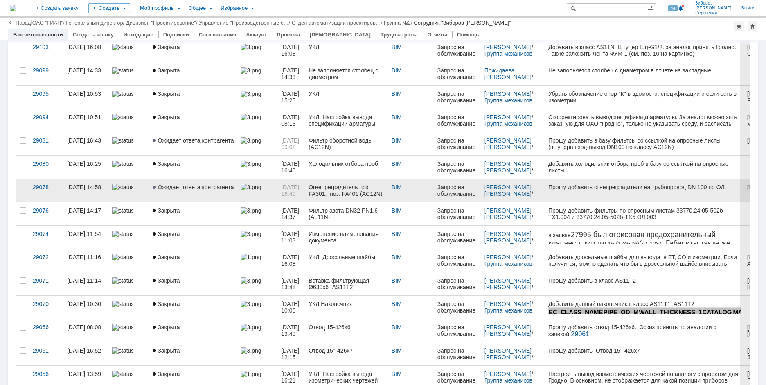
click at [203, 190] on span "Ожидает ответа контрагента" at bounding box center [193, 187] width 81 height 7
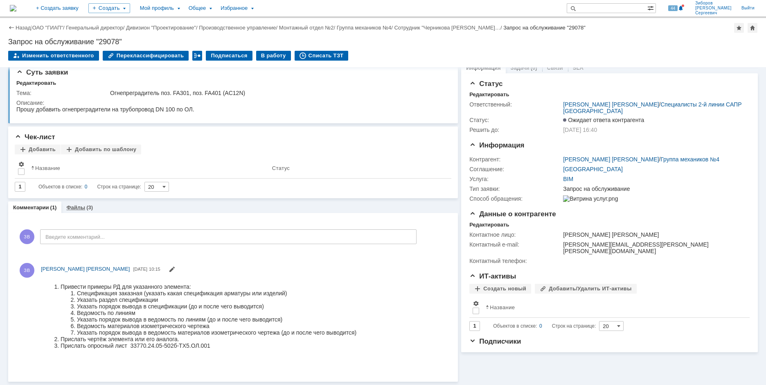
click at [79, 211] on div "Файлы (3)" at bounding box center [79, 207] width 36 height 12
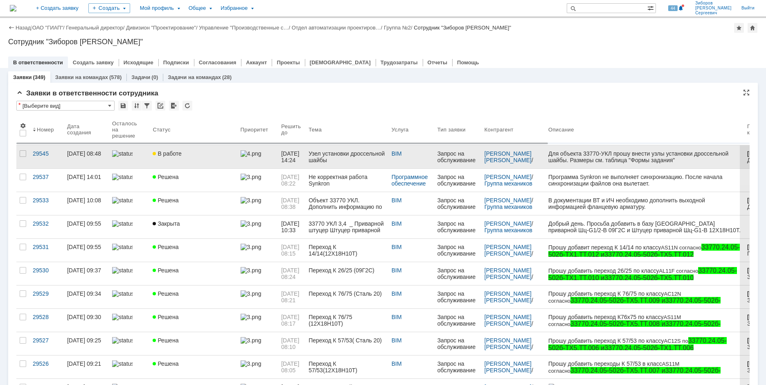
click at [183, 159] on link "В работе" at bounding box center [193, 156] width 88 height 23
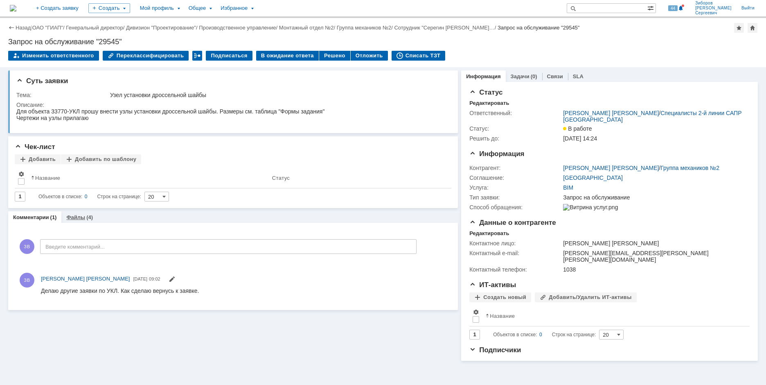
click at [86, 214] on div "Файлы (4)" at bounding box center [79, 217] width 36 height 12
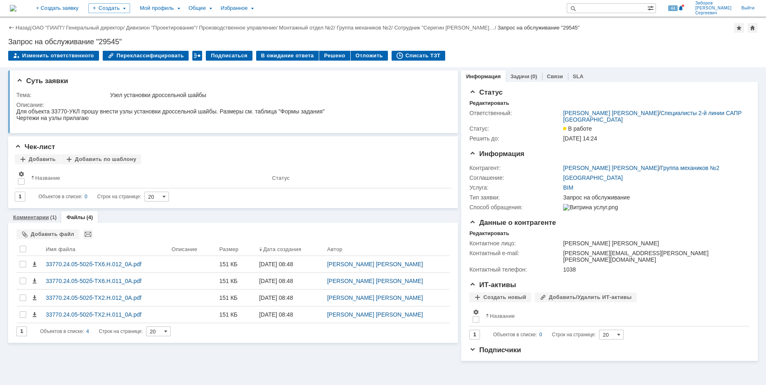
click at [41, 220] on link "Комментарии" at bounding box center [31, 217] width 36 height 6
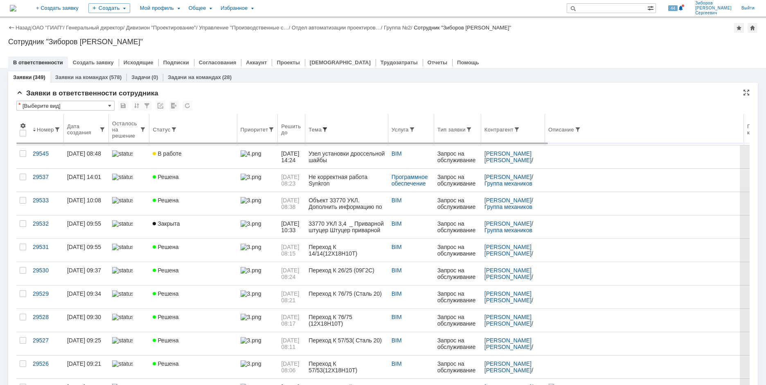
click at [328, 129] on span at bounding box center [325, 129] width 7 height 7
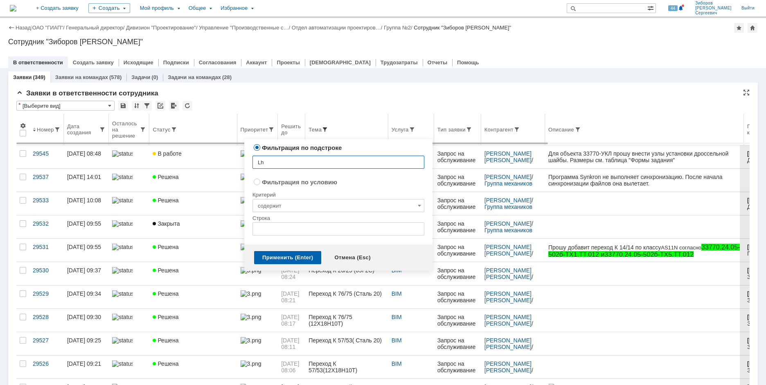
type input "L"
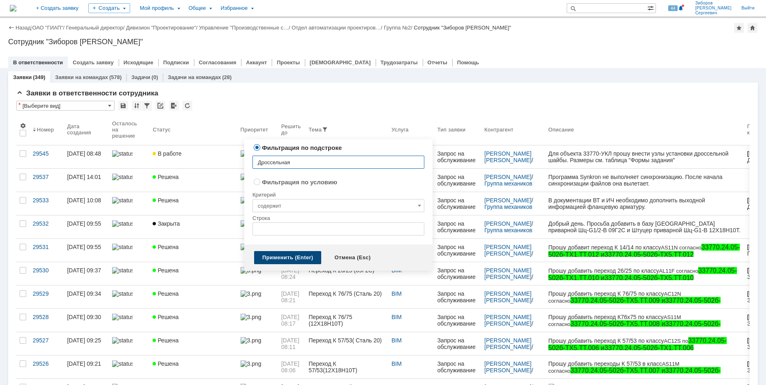
type input "Дроссельная"
click at [293, 255] on div "Применить (Enter)" at bounding box center [287, 257] width 67 height 13
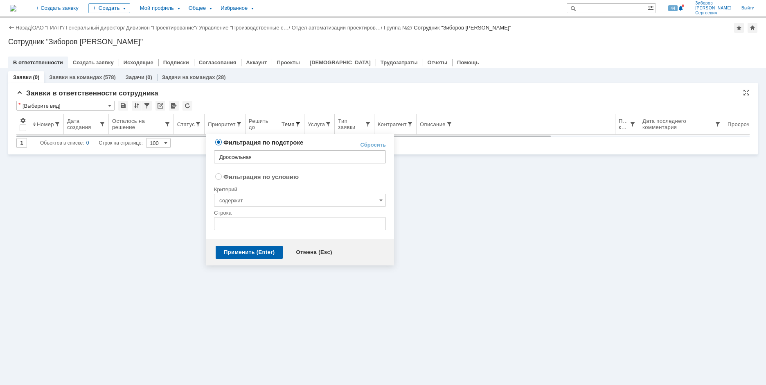
click at [297, 124] on span at bounding box center [298, 124] width 7 height 7
click at [278, 155] on input "Дроссельная" at bounding box center [300, 156] width 172 height 13
type input "Дроссель"
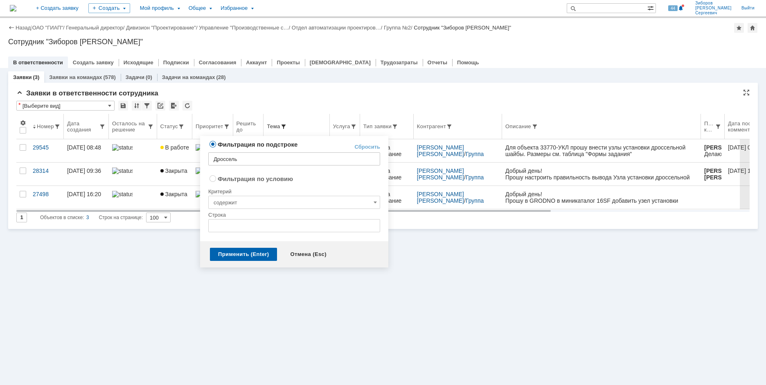
click at [287, 125] on span at bounding box center [283, 126] width 7 height 7
click at [369, 146] on link "Сбросить" at bounding box center [368, 147] width 26 height 7
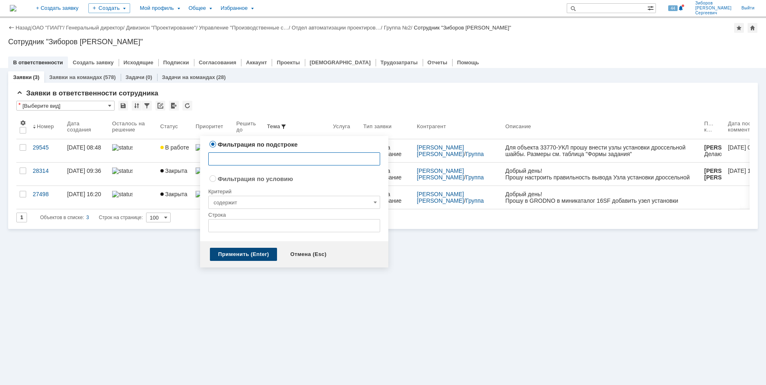
click at [240, 255] on div "Применить (Enter)" at bounding box center [243, 254] width 67 height 13
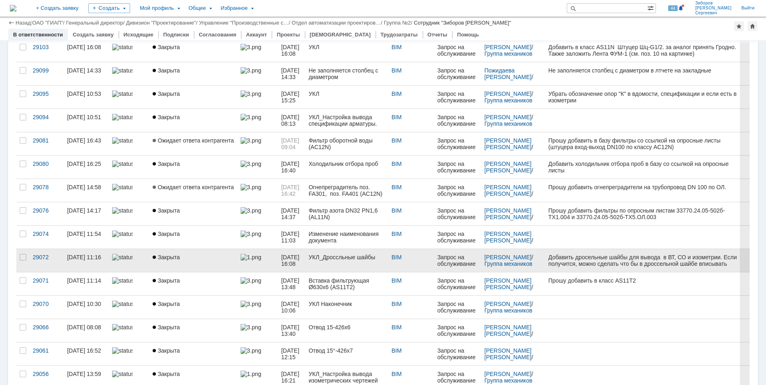
click at [340, 262] on link "УКЛ_Дроссльные шайбы" at bounding box center [346, 260] width 83 height 23
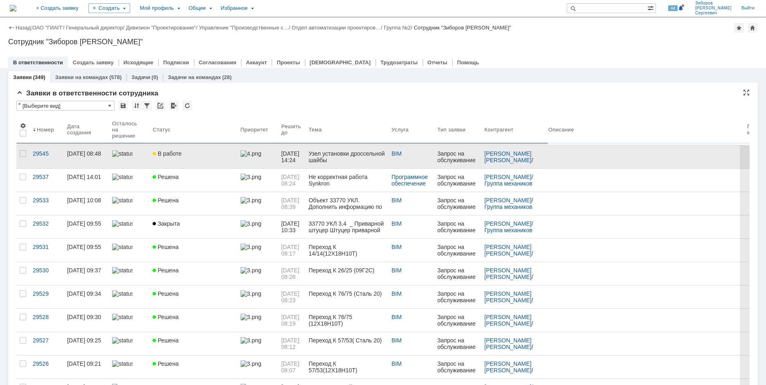
click at [193, 157] on link "В работе" at bounding box center [193, 156] width 88 height 23
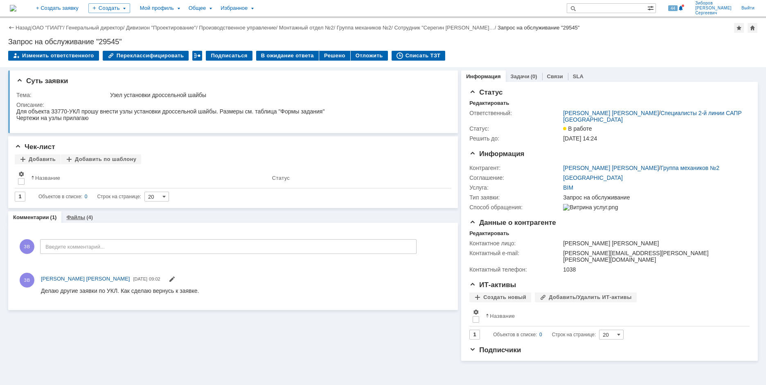
click at [73, 218] on link "Файлы" at bounding box center [75, 217] width 19 height 6
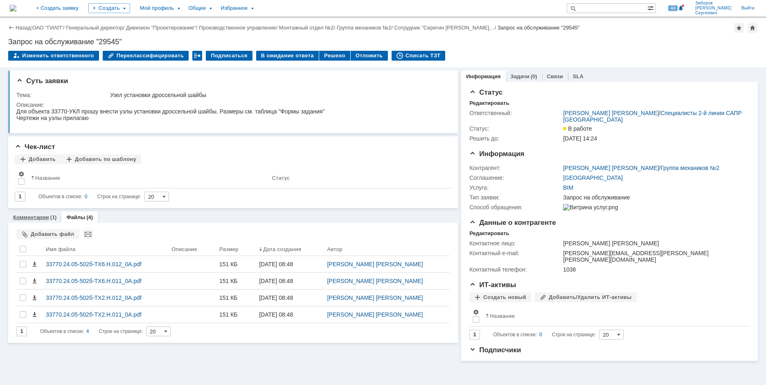
click at [35, 215] on link "Комментарии" at bounding box center [31, 217] width 36 height 6
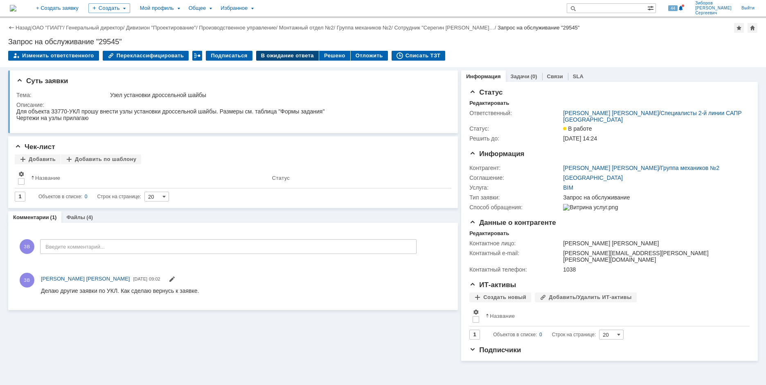
click at [285, 57] on div "В ожидание ответа" at bounding box center [287, 56] width 63 height 10
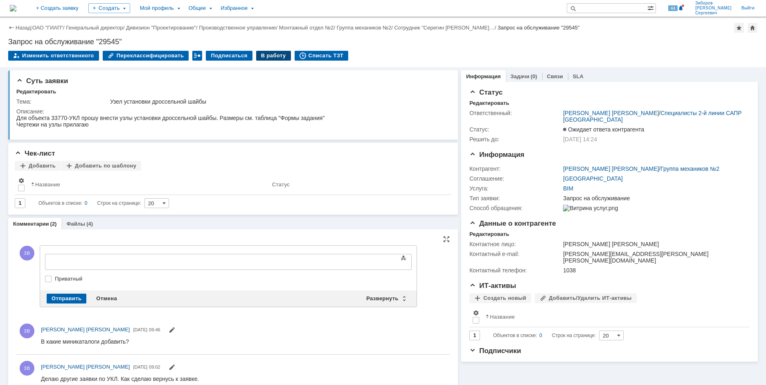
click at [268, 55] on div "В работу" at bounding box center [273, 56] width 35 height 10
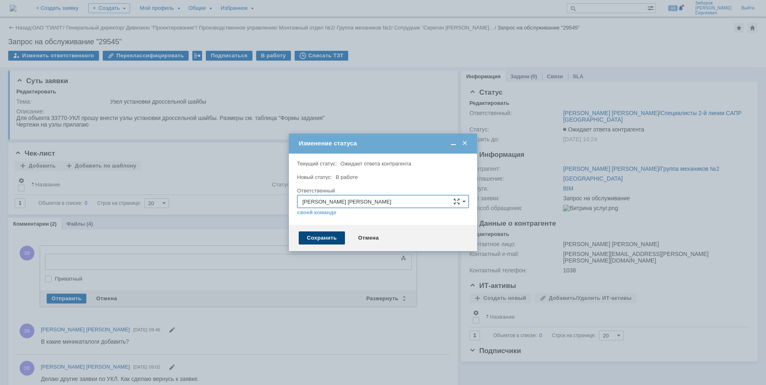
click at [332, 237] on div "Сохранить" at bounding box center [322, 237] width 46 height 13
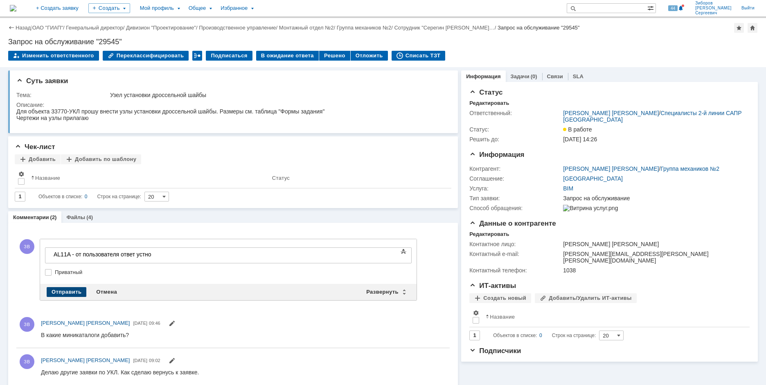
click at [62, 290] on div "Отправить" at bounding box center [67, 292] width 40 height 10
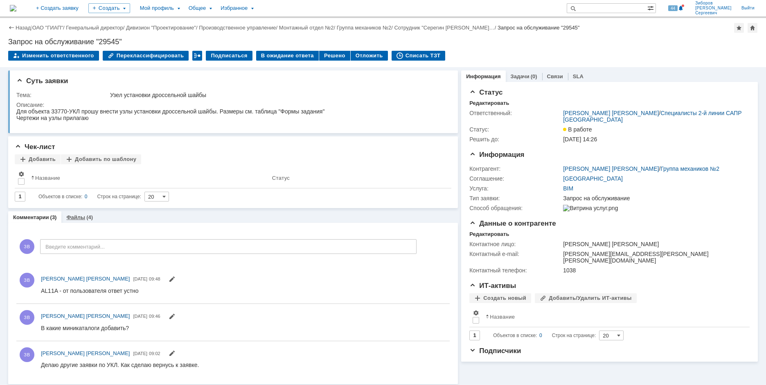
click at [84, 217] on div "Файлы (4)" at bounding box center [79, 217] width 27 height 5
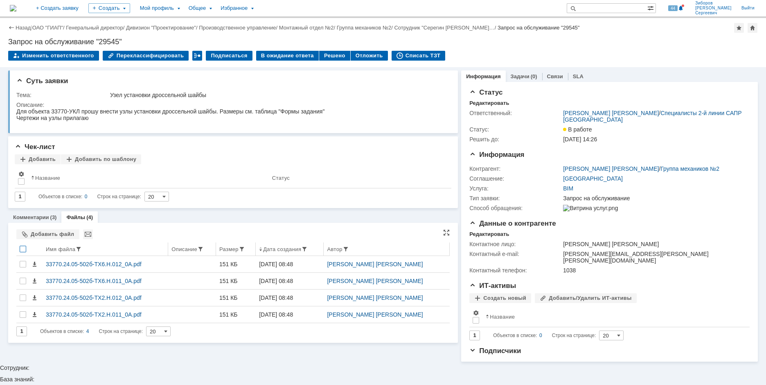
click at [21, 248] on div at bounding box center [23, 249] width 7 height 7
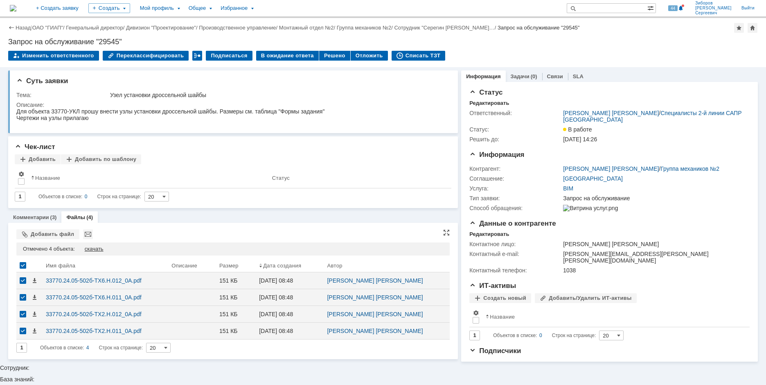
click at [90, 250] on div "скачать" at bounding box center [94, 249] width 19 height 7
